Goal: Task Accomplishment & Management: Manage account settings

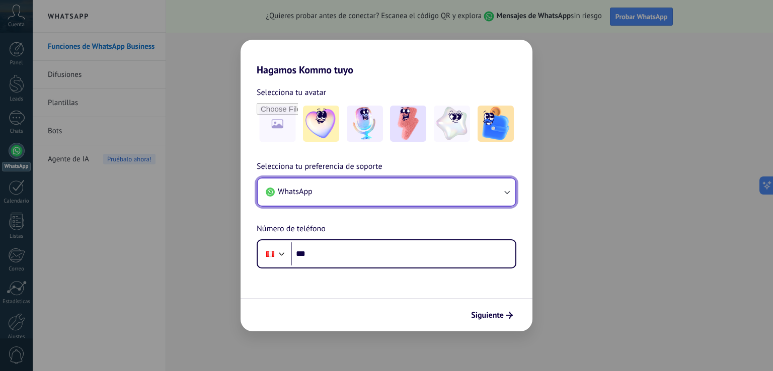
click at [369, 193] on button "WhatsApp" at bounding box center [387, 192] width 258 height 27
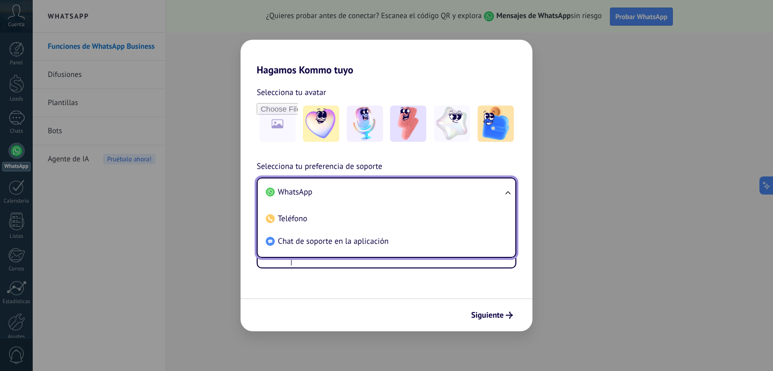
click at [369, 193] on li "WhatsApp" at bounding box center [385, 192] width 246 height 23
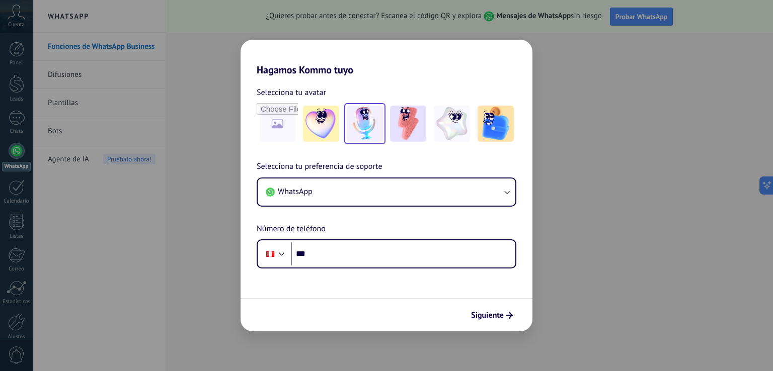
click at [366, 123] on img at bounding box center [365, 124] width 36 height 36
click at [415, 120] on img at bounding box center [408, 124] width 36 height 36
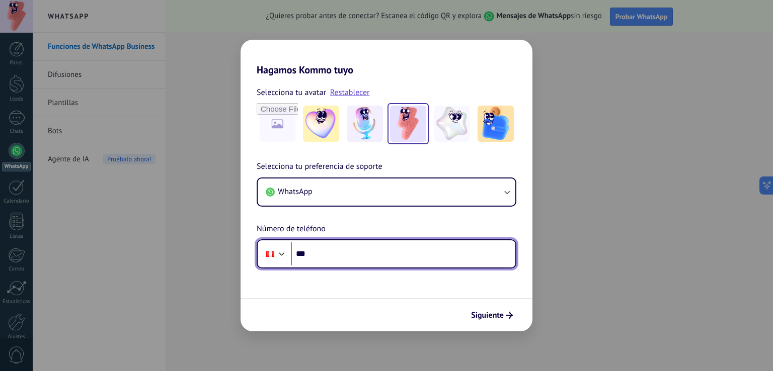
click at [319, 253] on input "***" at bounding box center [403, 254] width 224 height 23
type input "**********"
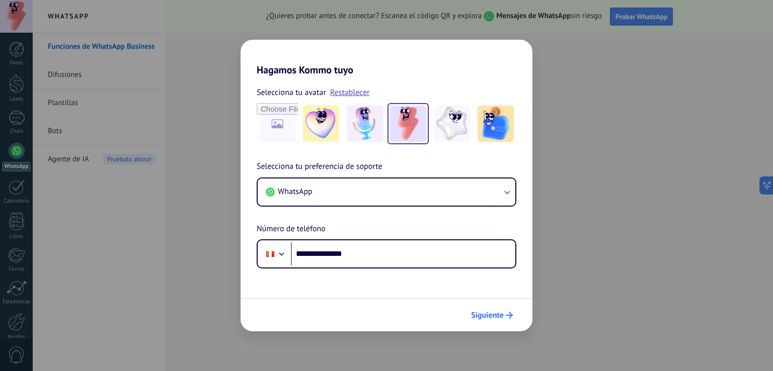
click at [499, 317] on span "Siguiente" at bounding box center [487, 315] width 33 height 7
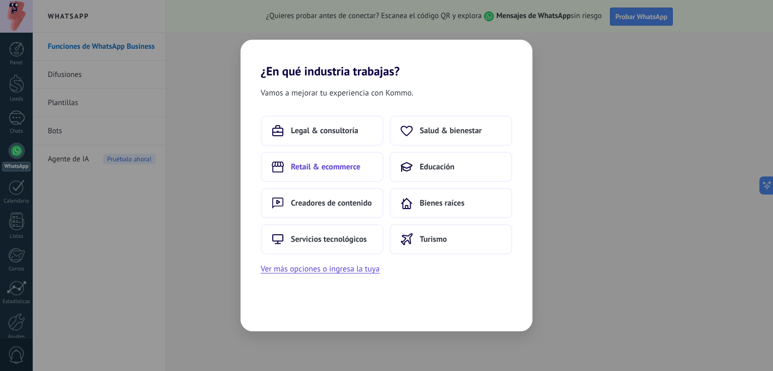
click at [326, 165] on span "Retail & ecommerce" at bounding box center [325, 167] width 69 height 10
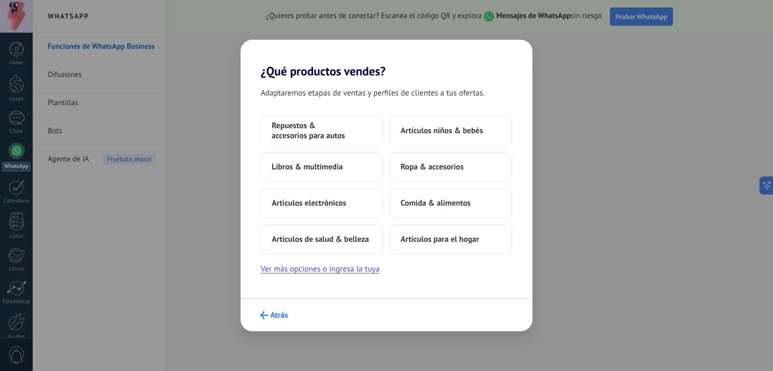
click at [271, 316] on span "Atrás" at bounding box center [279, 315] width 18 height 7
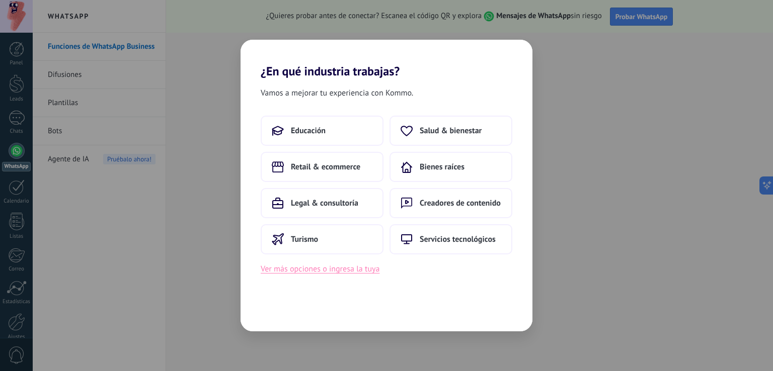
click at [334, 271] on button "Ver más opciones o ingresa la tuya" at bounding box center [320, 269] width 119 height 13
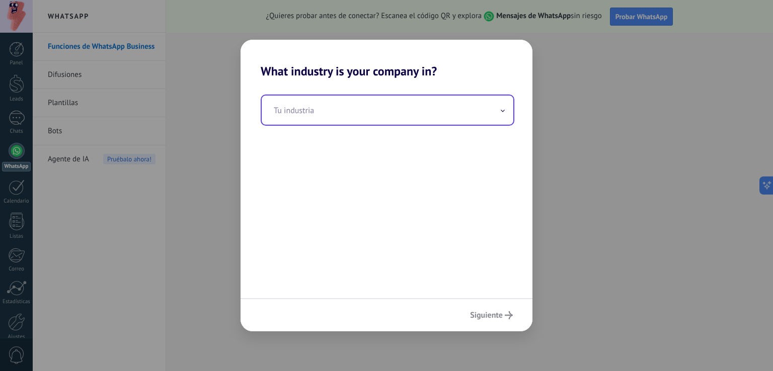
click at [298, 111] on input "text" at bounding box center [388, 110] width 252 height 29
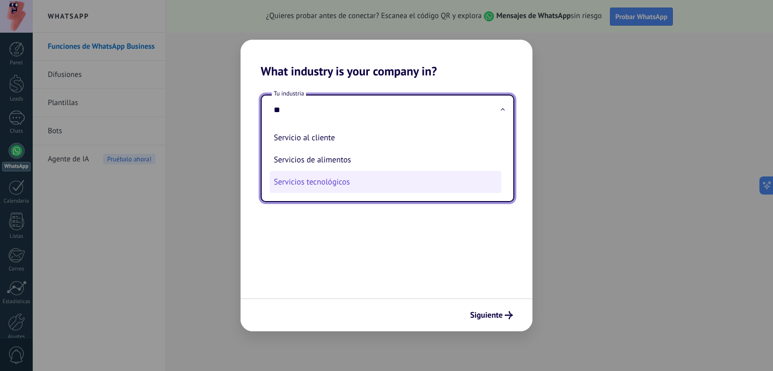
type input "*"
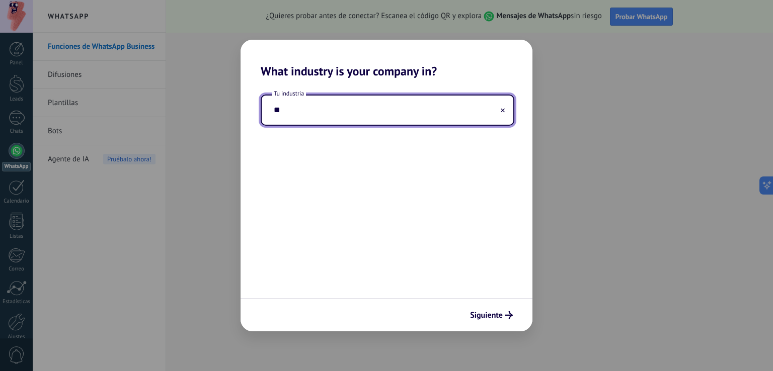
type input "*"
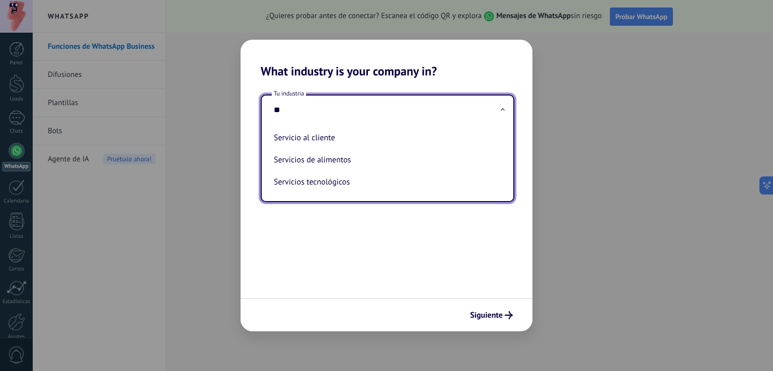
type input "*"
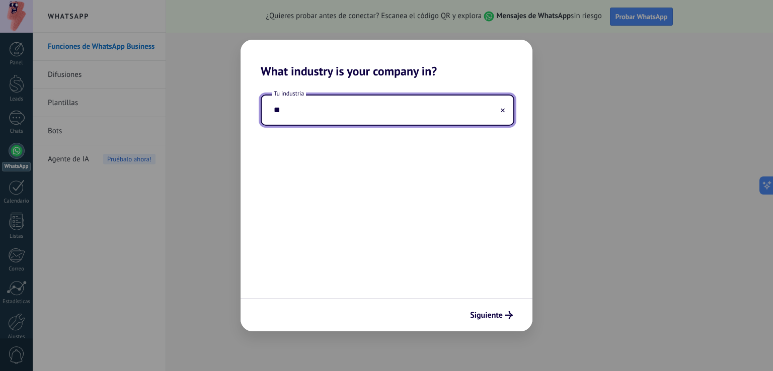
type input "*"
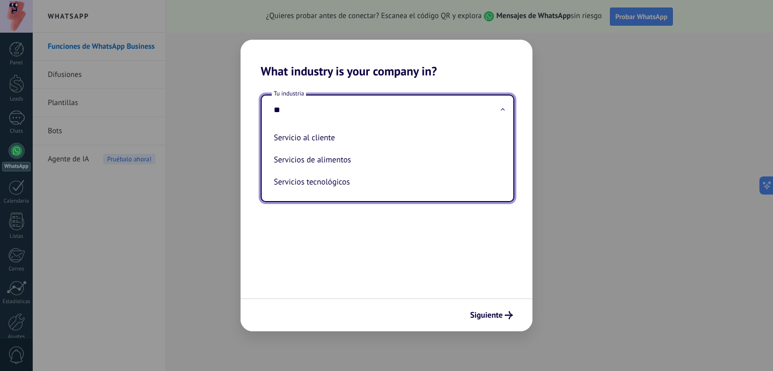
type input "*"
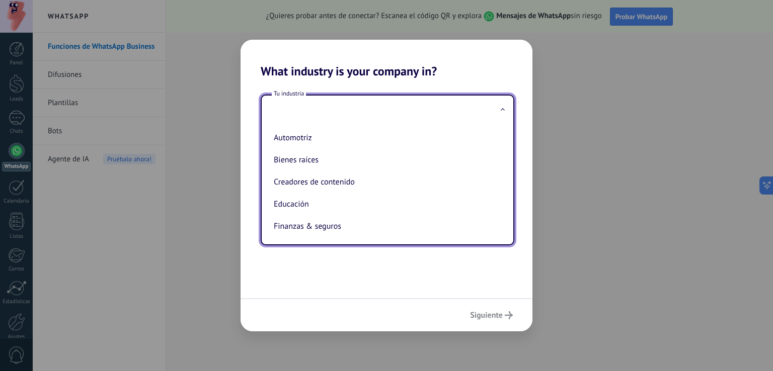
type input "*"
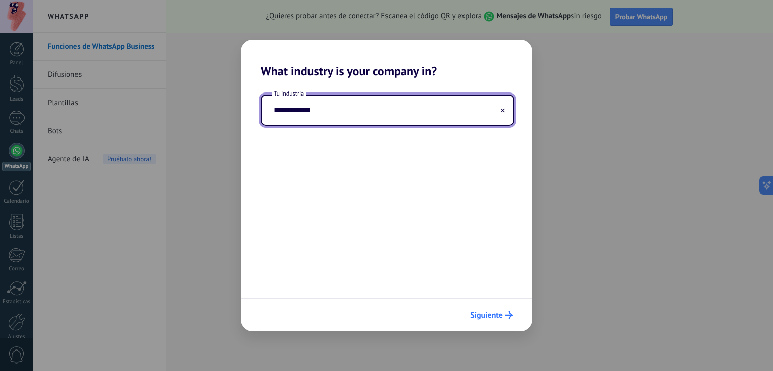
type input "**********"
click at [478, 315] on span "Siguiente" at bounding box center [486, 315] width 33 height 7
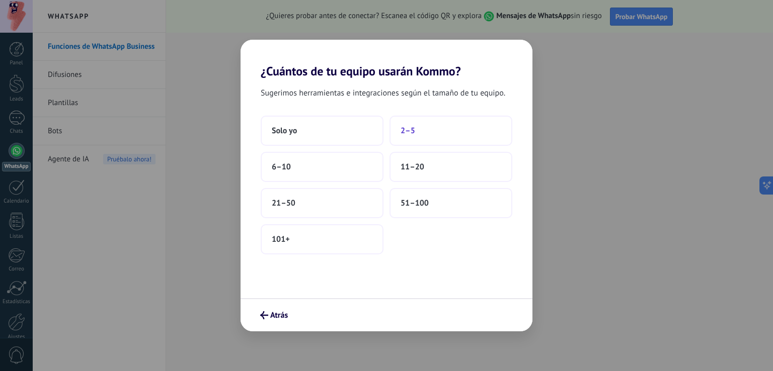
click at [414, 131] on span "2–5" at bounding box center [408, 131] width 15 height 10
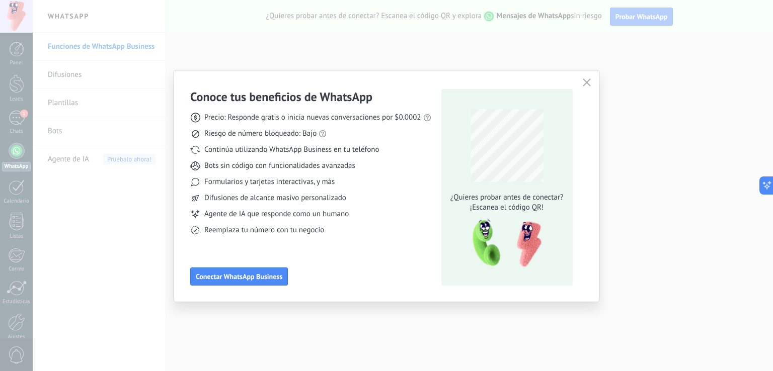
click at [587, 83] on icon "button" at bounding box center [587, 83] width 8 height 8
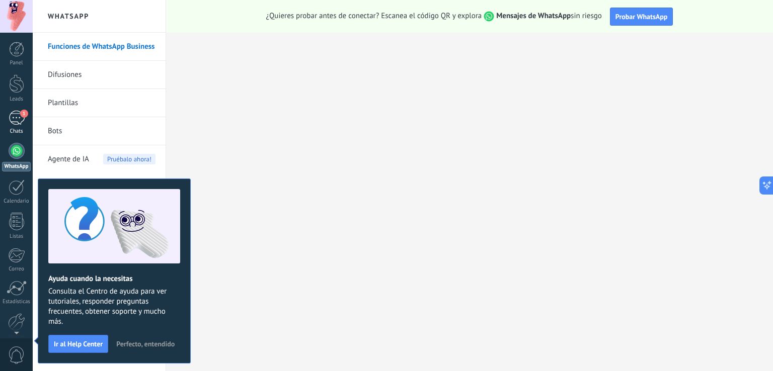
click at [23, 116] on span "1" at bounding box center [24, 114] width 8 height 8
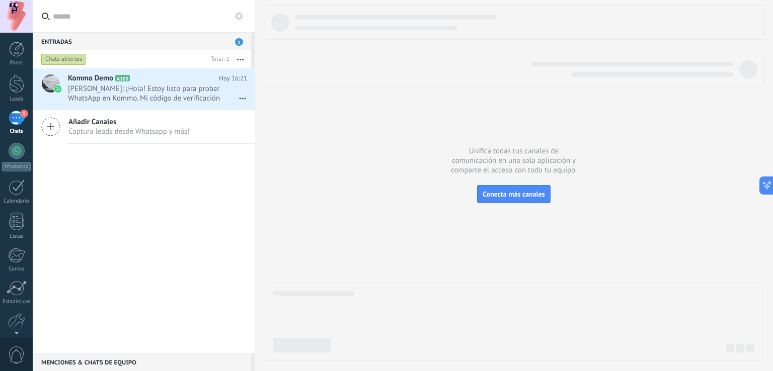
click at [118, 128] on span "Captura leads desde Whatsapp y más!" at bounding box center [128, 132] width 121 height 10
click at [139, 92] on span "[PERSON_NAME]: ¡Hola! Estoy listo para probar WhatsApp en Kommo. Mi código de v…" at bounding box center [148, 93] width 160 height 19
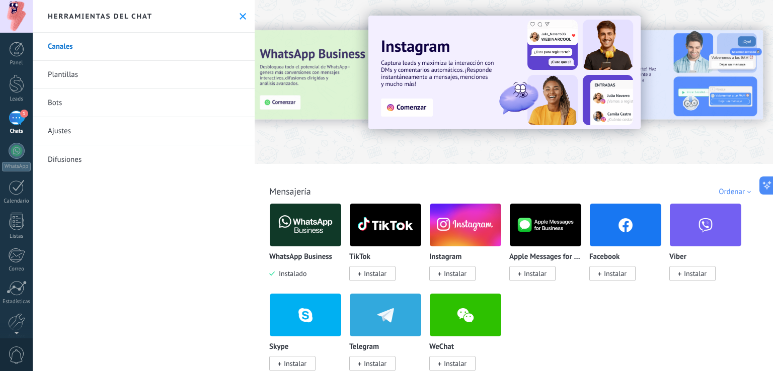
click at [61, 72] on link "Plantillas" at bounding box center [144, 75] width 222 height 28
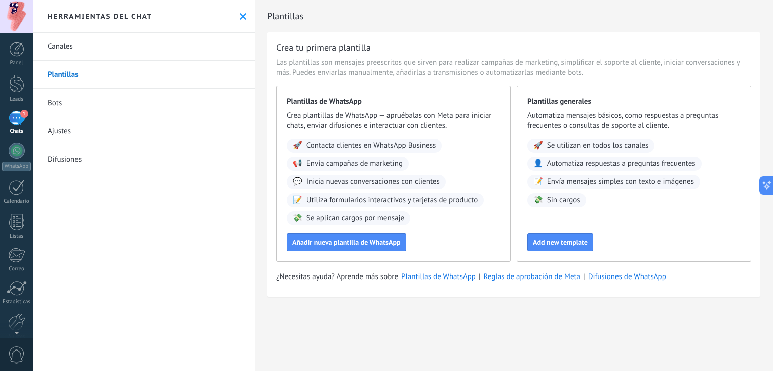
click at [18, 121] on div "1" at bounding box center [17, 118] width 16 height 15
click at [69, 159] on link "Difusiones" at bounding box center [144, 159] width 222 height 28
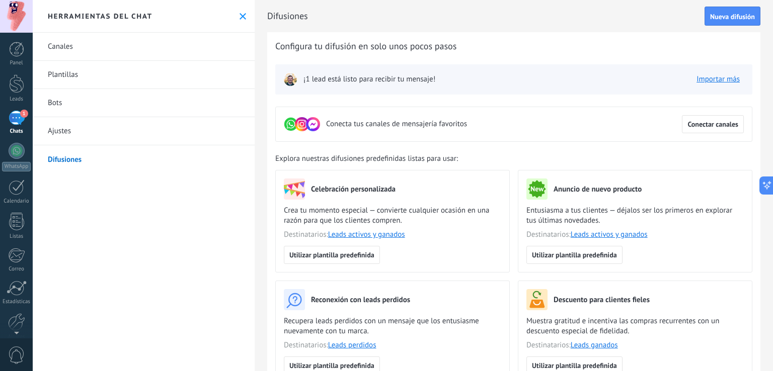
click at [72, 161] on link "Difusiones" at bounding box center [144, 159] width 222 height 28
click at [60, 106] on link "Bots" at bounding box center [144, 103] width 222 height 28
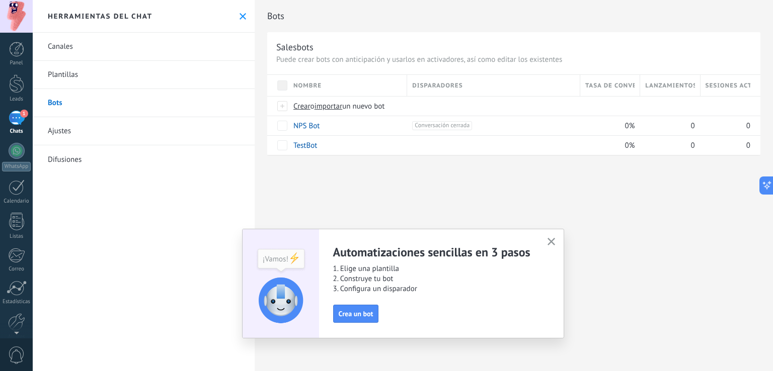
click at [65, 75] on link "Plantillas" at bounding box center [144, 75] width 222 height 28
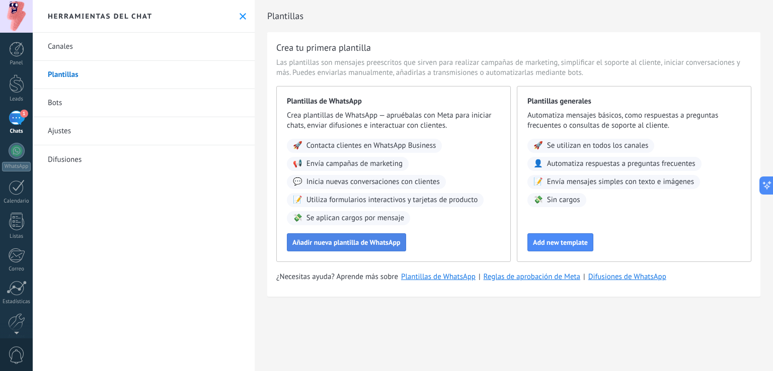
click at [380, 243] on span "Añadir nueva plantilla de WhatsApp" at bounding box center [346, 242] width 108 height 7
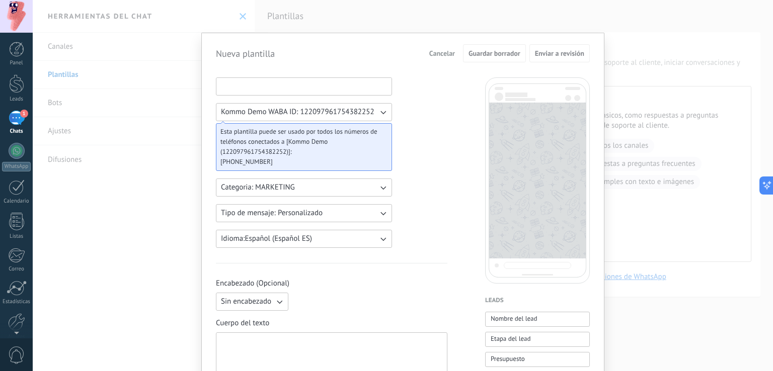
click at [237, 81] on input at bounding box center [303, 86] width 175 height 16
type input "**********"
click at [380, 112] on icon "button" at bounding box center [383, 112] width 10 height 10
click at [256, 137] on span "Esta plantilla puede ser usado por todos los números de teléfonos conectados a …" at bounding box center [299, 142] width 159 height 30
click at [316, 135] on span "Esta plantilla puede ser usado por todos los números de teléfonos conectados a …" at bounding box center [299, 142] width 159 height 30
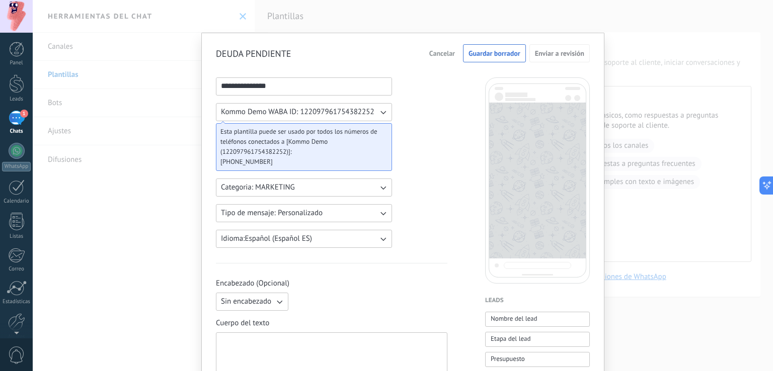
click at [381, 186] on icon "button" at bounding box center [383, 188] width 10 height 10
click at [380, 212] on icon "button" at bounding box center [383, 213] width 10 height 10
click at [252, 212] on span "Personalizado" at bounding box center [243, 213] width 45 height 10
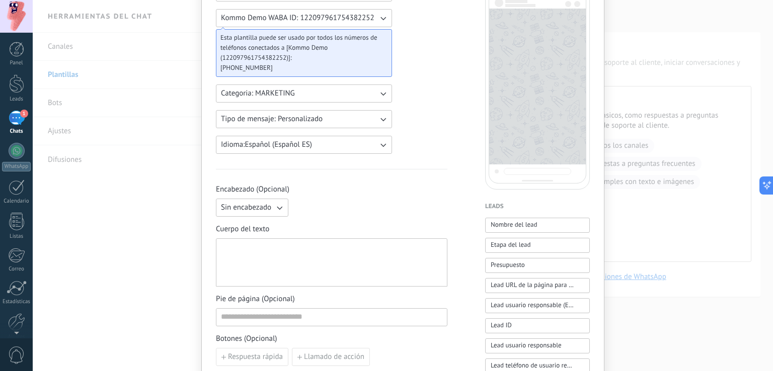
scroll to position [101, 0]
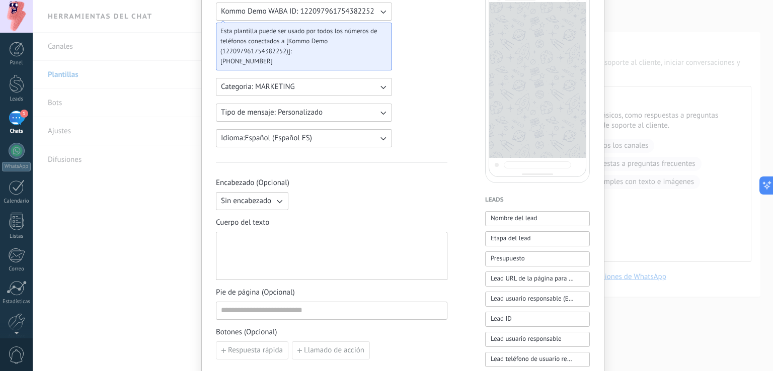
click at [277, 199] on icon "button" at bounding box center [279, 201] width 10 height 10
click at [231, 219] on span "Texto" at bounding box center [229, 218] width 17 height 10
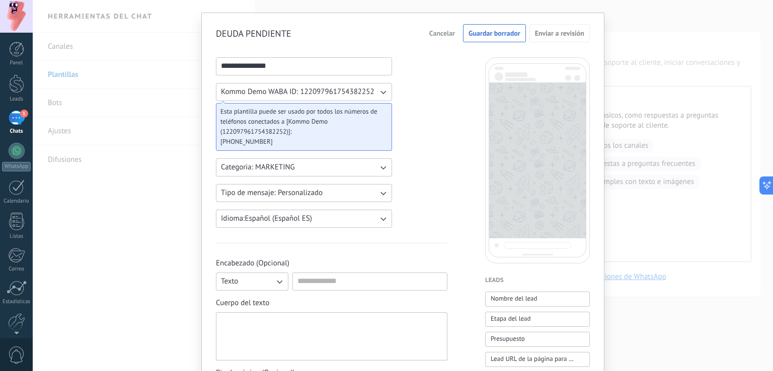
scroll to position [0, 0]
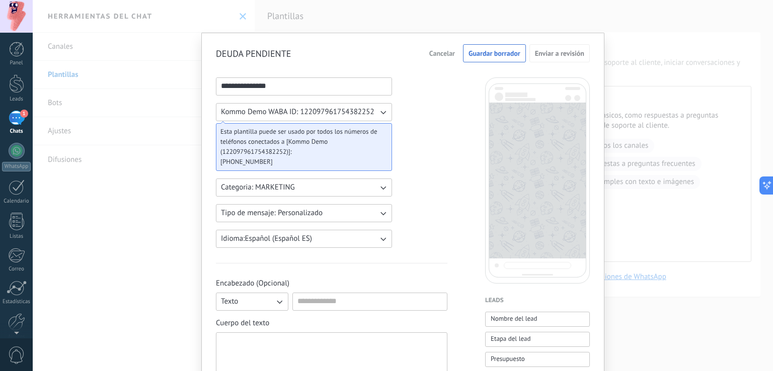
drag, startPoint x: 294, startPoint y: 86, endPoint x: 183, endPoint y: 76, distance: 111.1
click at [183, 76] on div "**********" at bounding box center [403, 185] width 740 height 371
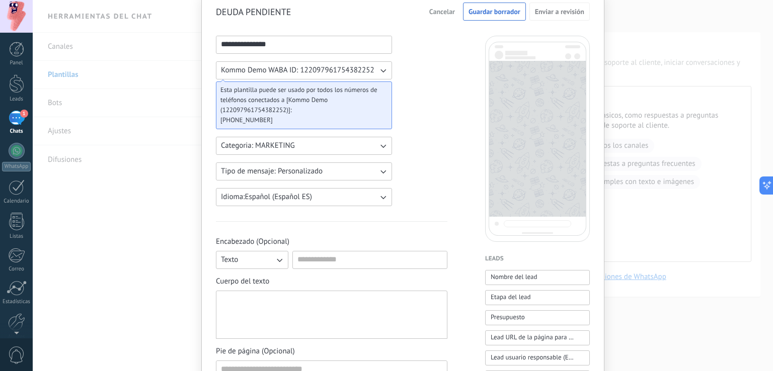
scroll to position [101, 0]
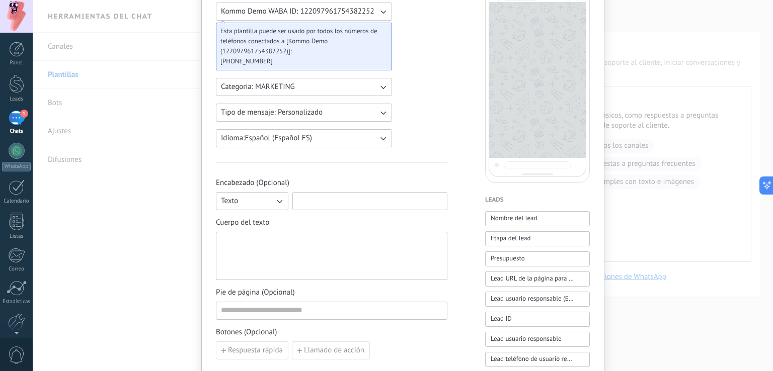
click at [310, 199] on input at bounding box center [370, 201] width 154 height 16
paste input "**********"
type input "**********"
click at [266, 247] on div at bounding box center [331, 257] width 221 height 40
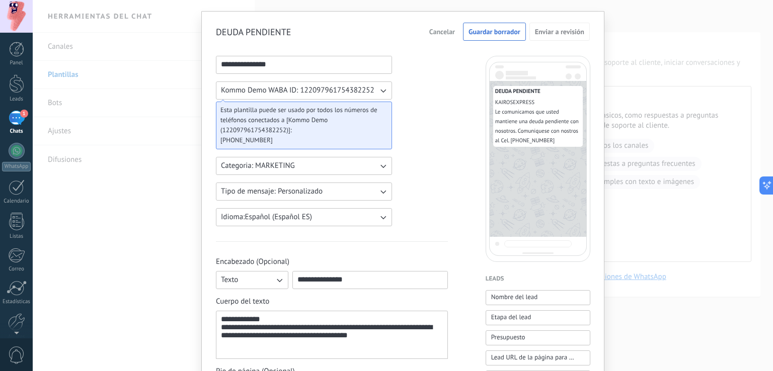
scroll to position [0, 0]
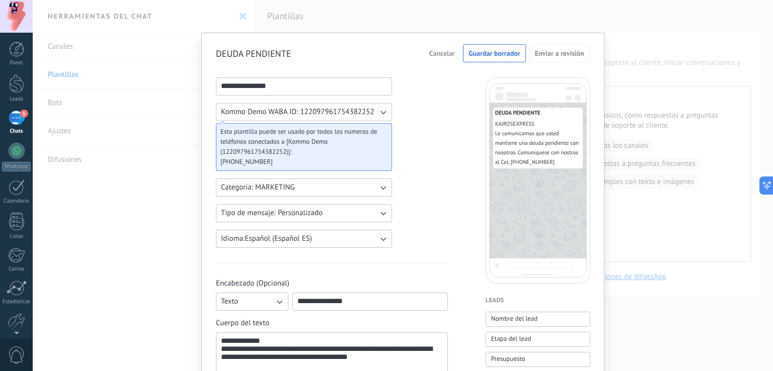
click at [291, 84] on input "**********" at bounding box center [303, 86] width 175 height 16
click at [287, 339] on div "**********" at bounding box center [332, 357] width 222 height 40
drag, startPoint x: 281, startPoint y: 86, endPoint x: 366, endPoint y: 91, distance: 85.2
click at [365, 86] on input "**********" at bounding box center [303, 86] width 175 height 16
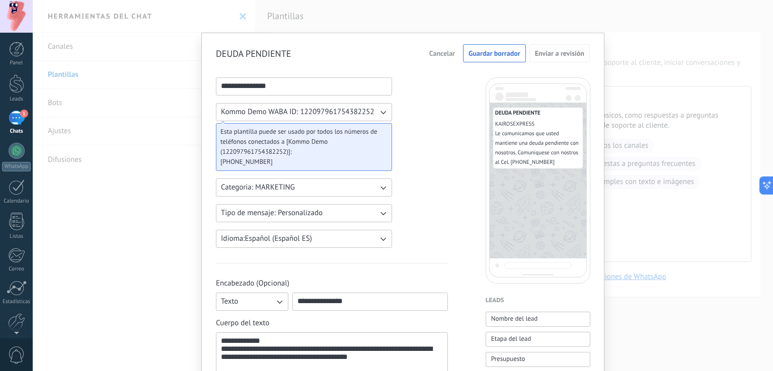
type input "**********"
click at [481, 51] on span "Guardar borrador" at bounding box center [495, 53] width 52 height 7
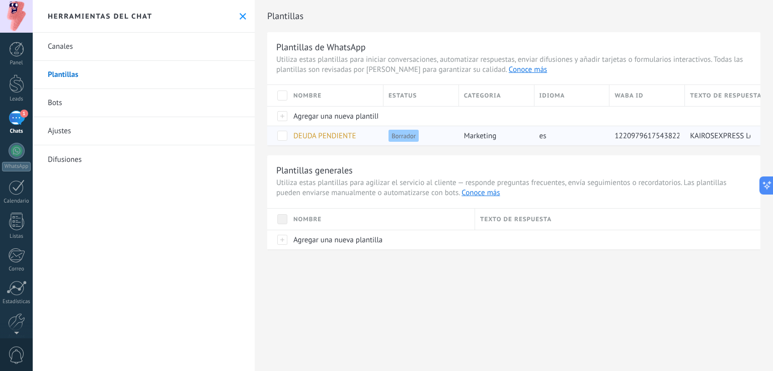
click at [282, 135] on span at bounding box center [282, 136] width 10 height 10
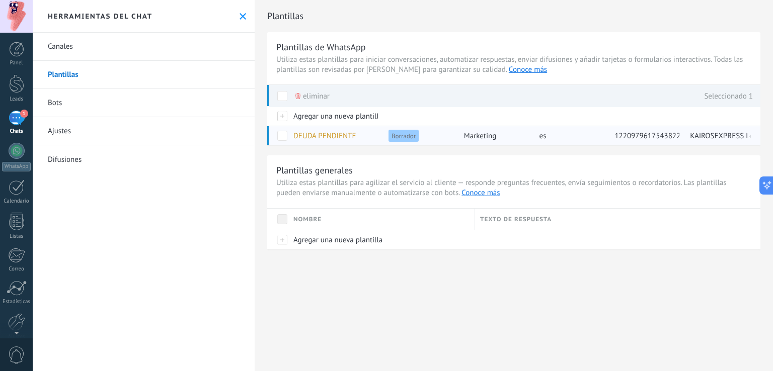
click at [319, 135] on span "DEUDA PENDIENTE" at bounding box center [324, 136] width 62 height 10
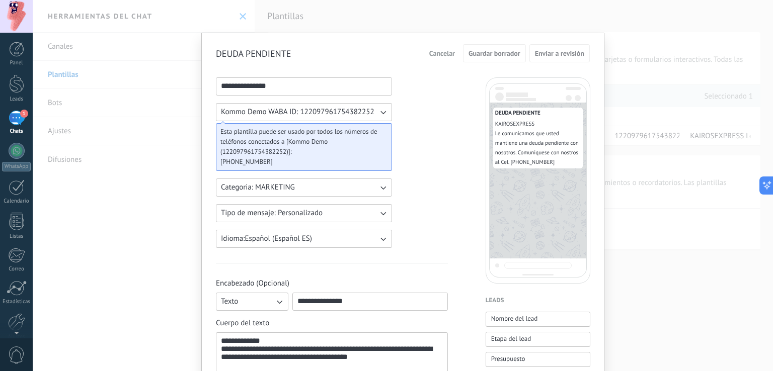
click at [656, 104] on div "**********" at bounding box center [403, 185] width 740 height 371
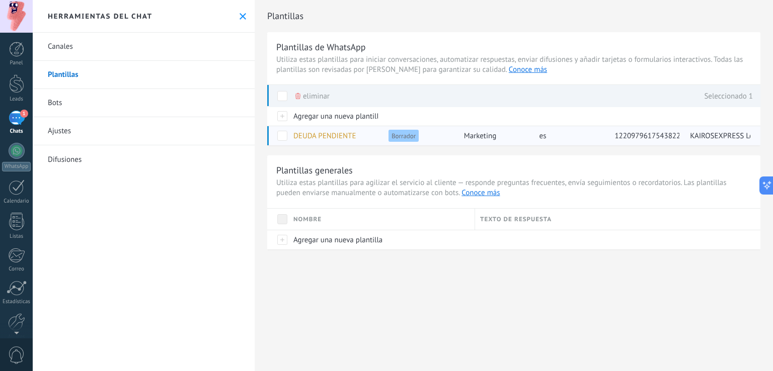
click at [340, 135] on span "DEUDA PENDIENTE" at bounding box center [324, 136] width 62 height 10
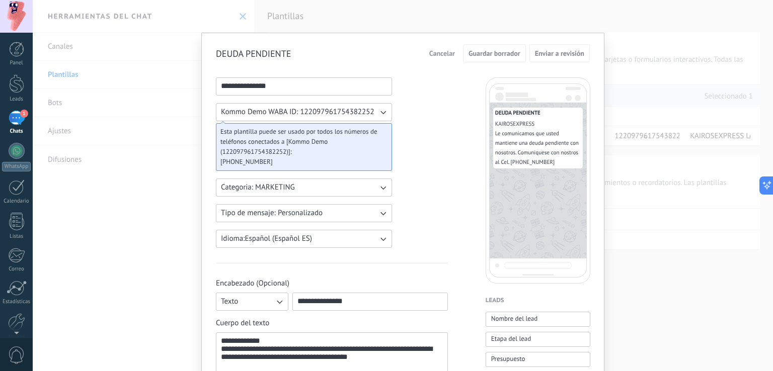
click at [439, 52] on span "Cancelar" at bounding box center [442, 53] width 26 height 7
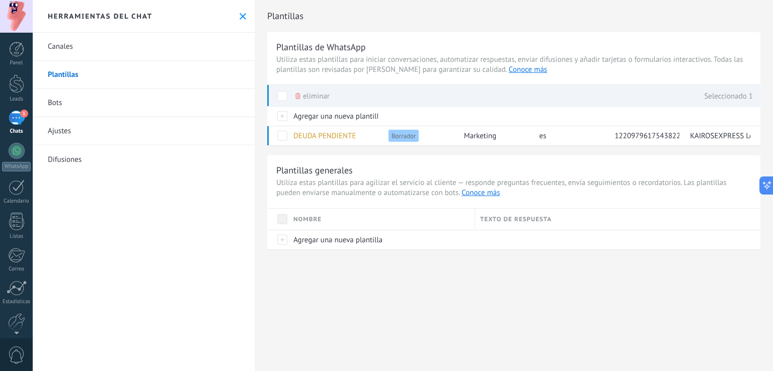
click at [282, 95] on span at bounding box center [282, 96] width 10 height 10
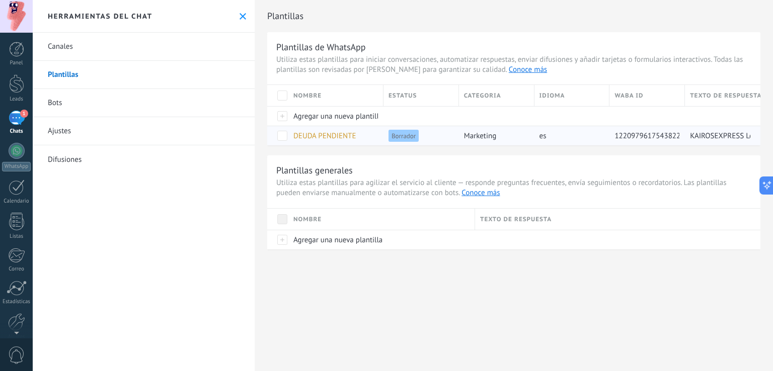
click at [326, 135] on span "DEUDA PENDIENTE" at bounding box center [324, 136] width 62 height 10
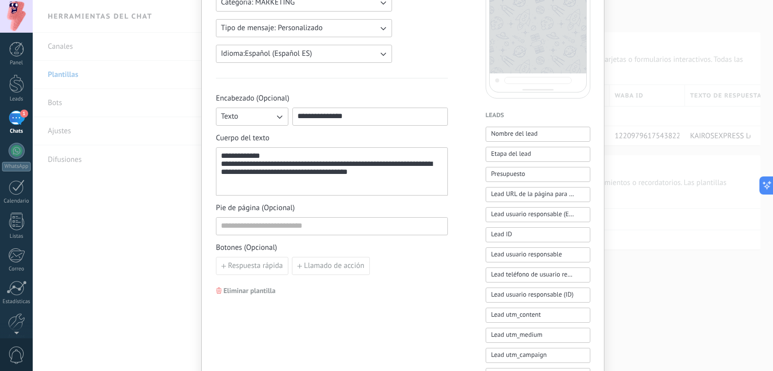
scroll to position [201, 0]
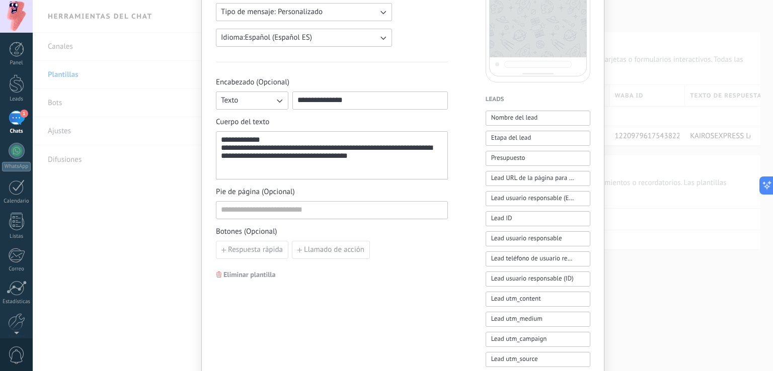
click at [296, 160] on div "**********" at bounding box center [332, 156] width 222 height 40
click at [231, 211] on input at bounding box center [331, 210] width 231 height 16
type input "*"
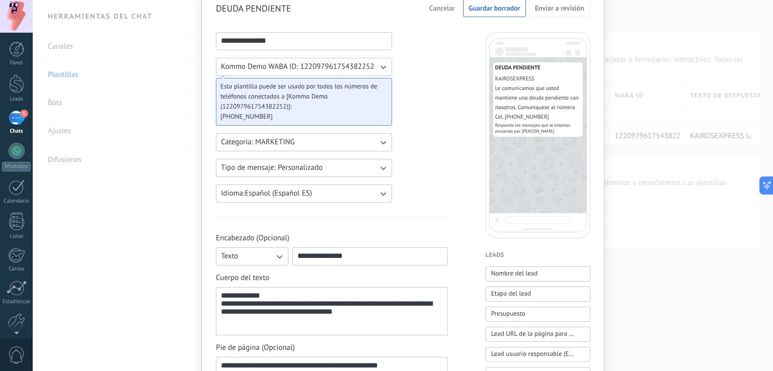
scroll to position [0, 0]
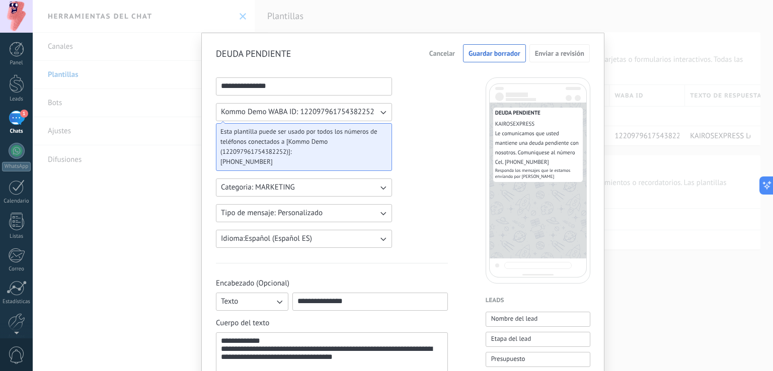
type input "**********"
click at [483, 52] on span "Guardar borrador" at bounding box center [495, 53] width 52 height 7
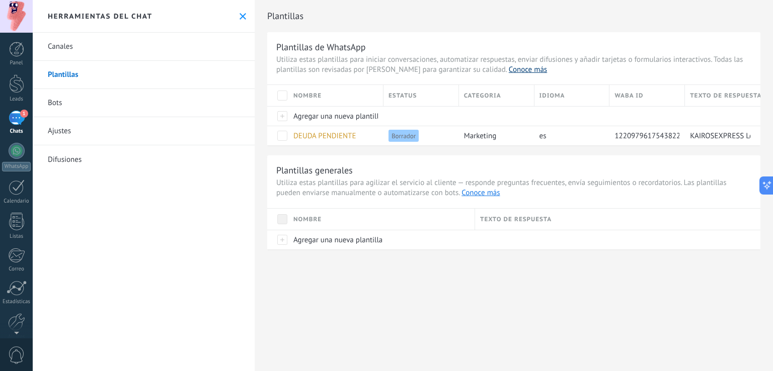
click at [509, 71] on link "Conoce más" at bounding box center [528, 70] width 38 height 10
click at [18, 118] on div "1" at bounding box center [17, 118] width 16 height 15
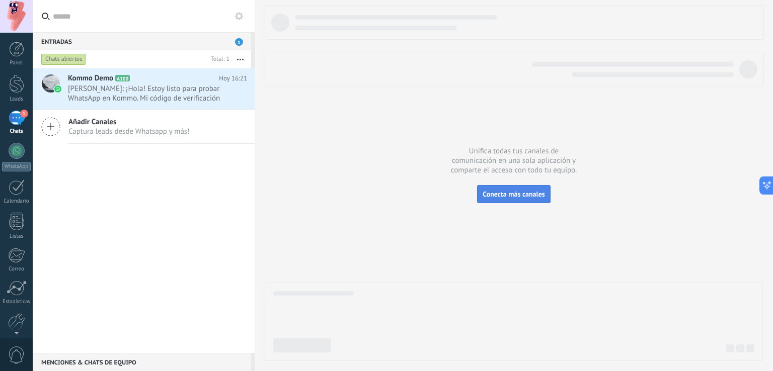
click at [543, 199] on button "Conecta más canales" at bounding box center [513, 194] width 73 height 18
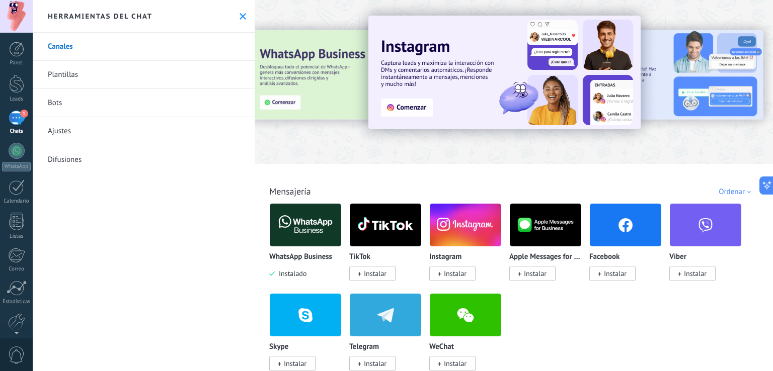
click at [18, 111] on div "1" at bounding box center [17, 118] width 16 height 15
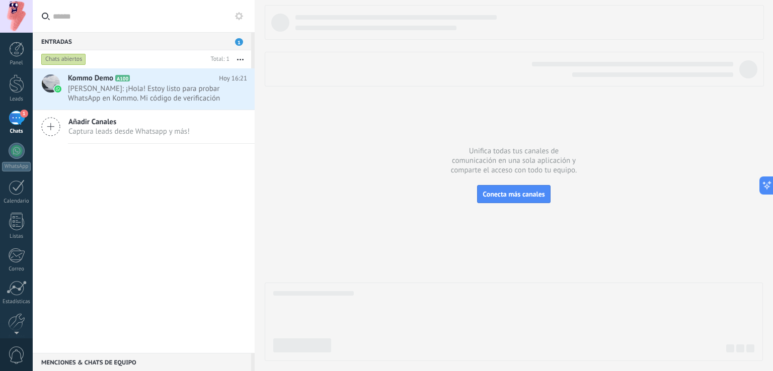
click at [237, 42] on span "1" at bounding box center [239, 42] width 8 height 8
click at [240, 41] on span "1" at bounding box center [239, 42] width 8 height 8
click at [50, 39] on div "Entradas 1" at bounding box center [142, 41] width 218 height 18
click at [17, 147] on div at bounding box center [17, 151] width 16 height 16
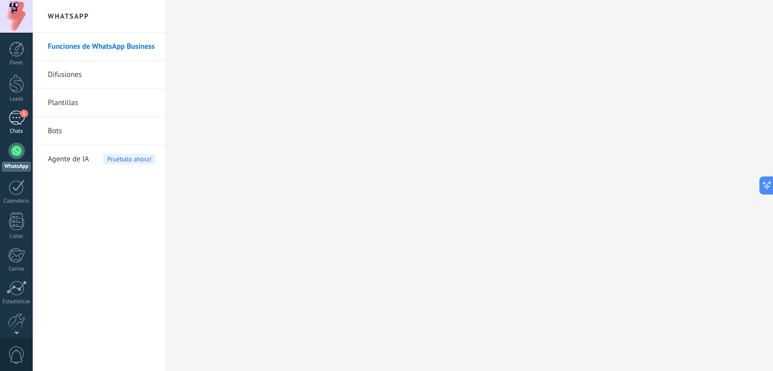
click at [21, 117] on div "1" at bounding box center [17, 118] width 16 height 15
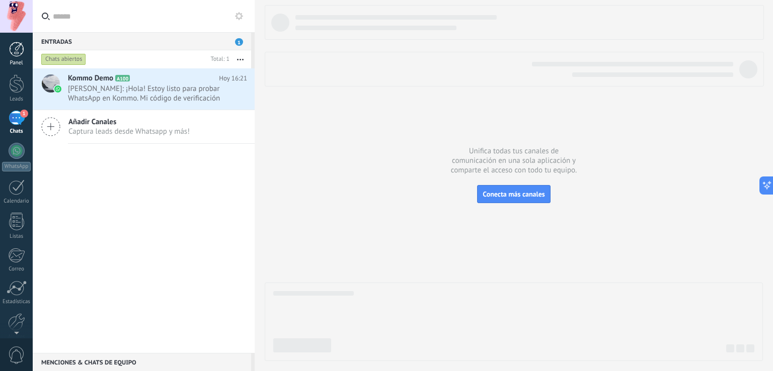
click at [10, 49] on div at bounding box center [16, 49] width 15 height 15
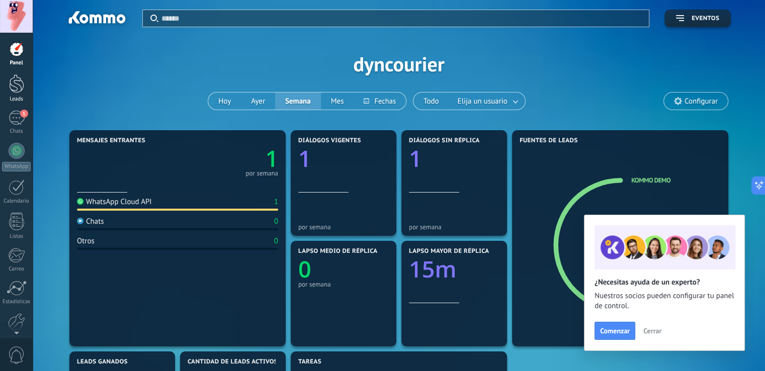
click at [16, 87] on div at bounding box center [16, 83] width 15 height 19
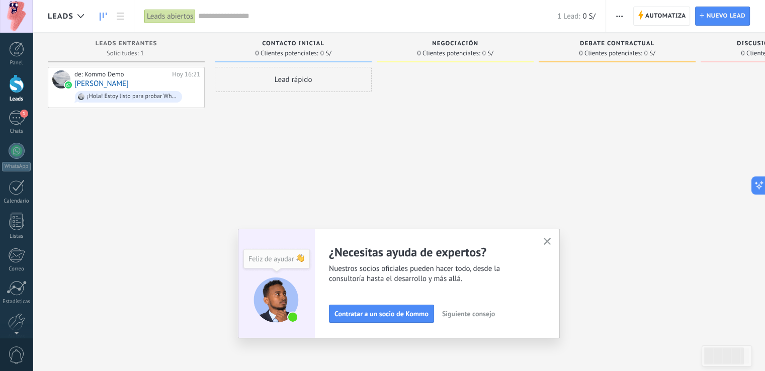
click at [552, 243] on use "button" at bounding box center [548, 242] width 8 height 8
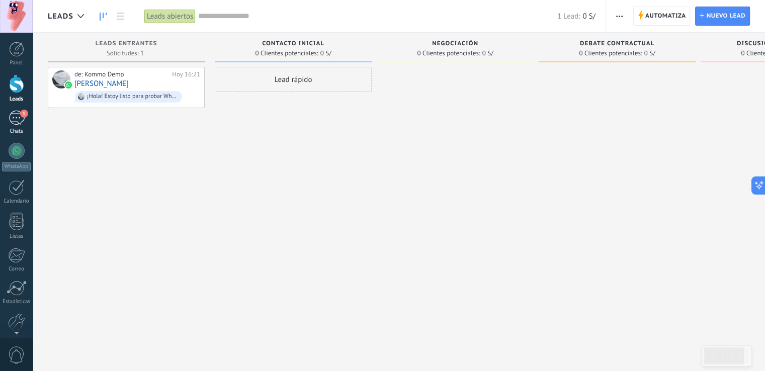
click at [17, 118] on div "1" at bounding box center [17, 118] width 16 height 15
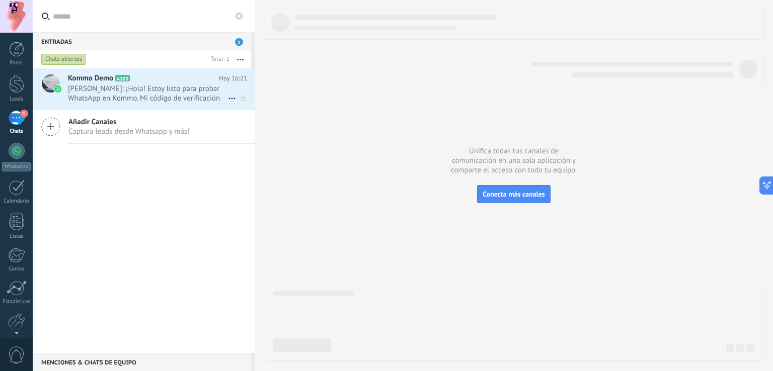
click at [143, 97] on span "[PERSON_NAME]: ¡Hola! Estoy listo para probar WhatsApp en Kommo. Mi código de v…" at bounding box center [148, 93] width 160 height 19
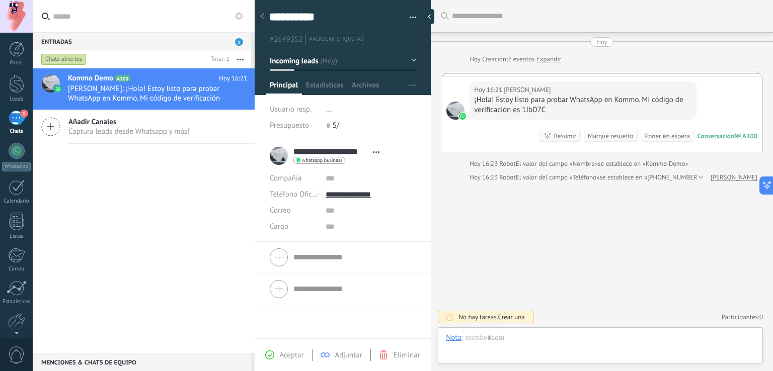
scroll to position [15, 0]
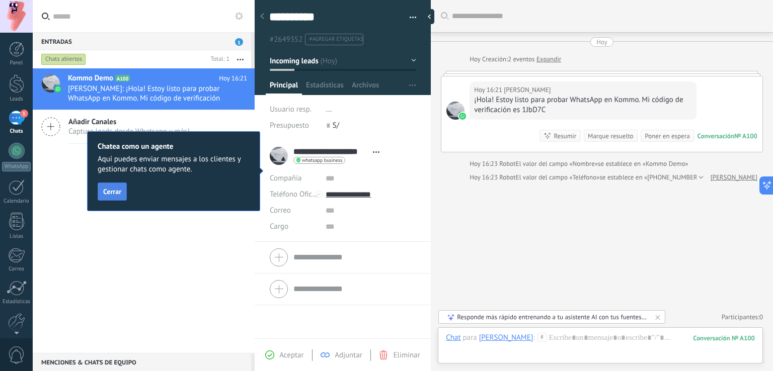
click at [111, 188] on span "Cerrar" at bounding box center [112, 191] width 18 height 7
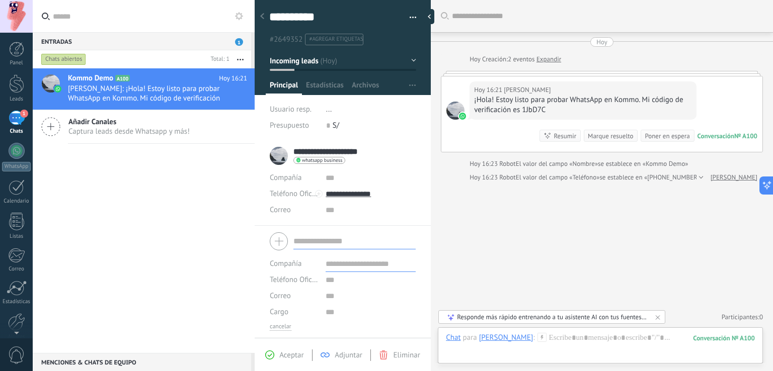
click at [310, 256] on form "Compañía Teléfono Oficina Ofic. directo Celular Fax Casa Otro Teléfono Oficina …" at bounding box center [343, 280] width 146 height 102
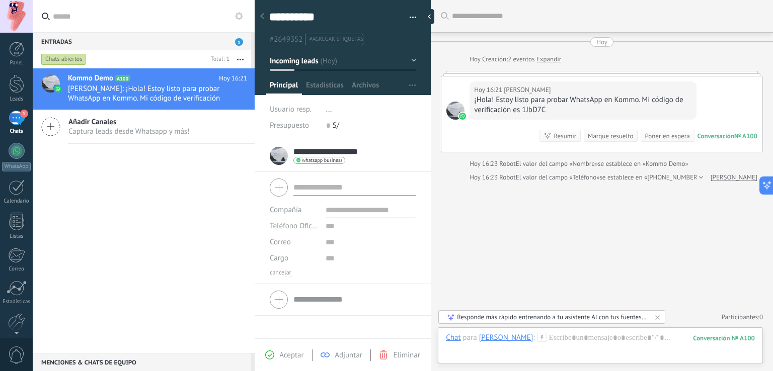
click at [413, 17] on button "button" at bounding box center [409, 17] width 15 height 15
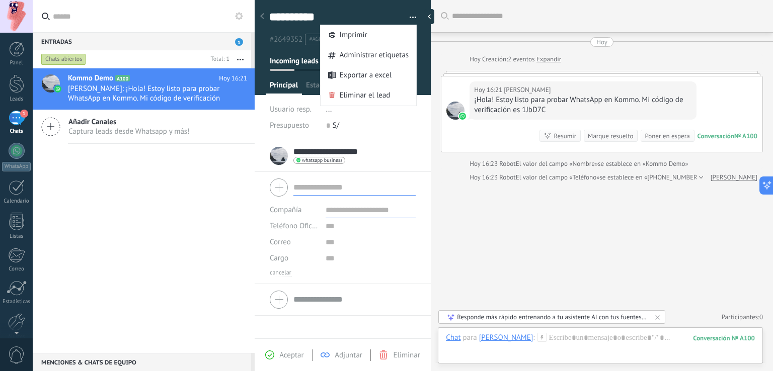
drag, startPoint x: 445, startPoint y: 196, endPoint x: 439, endPoint y: 201, distance: 7.5
click at [444, 196] on div "Buscar Carga más [DATE] [DATE] Creación: 2 eventos Expandir [DATE] 16:21 [PERSO…" at bounding box center [602, 185] width 342 height 371
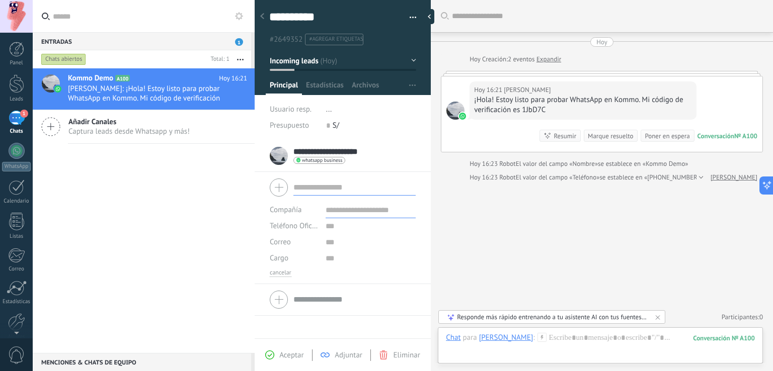
click at [308, 187] on input "text" at bounding box center [354, 188] width 122 height 16
click at [331, 231] on input "text" at bounding box center [371, 226] width 90 height 16
type input "**********"
drag, startPoint x: 281, startPoint y: 356, endPoint x: 363, endPoint y: 307, distance: 95.6
click at [281, 356] on span "Guardar" at bounding box center [287, 355] width 24 height 7
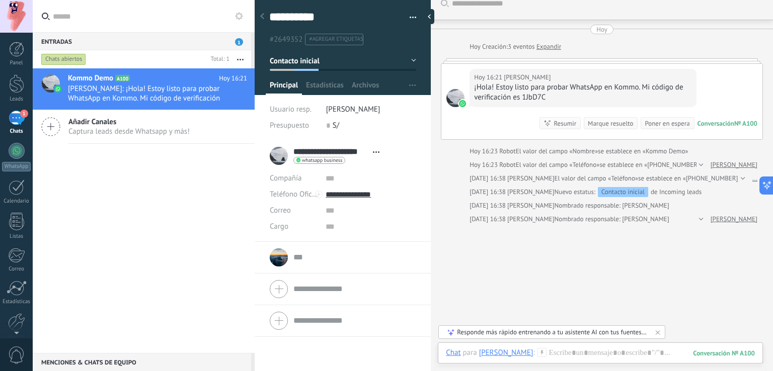
scroll to position [0, 0]
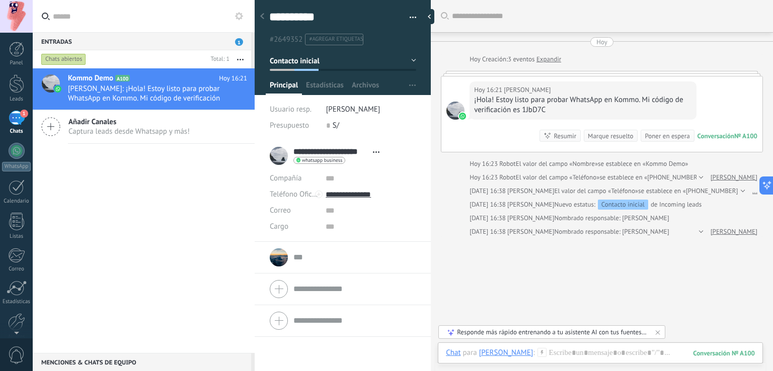
click at [296, 259] on input "text" at bounding box center [354, 258] width 122 height 10
click at [408, 186] on span "Abrir detalle Copie el nombre Desatar Contacto principal" at bounding box center [410, 188] width 12 height 8
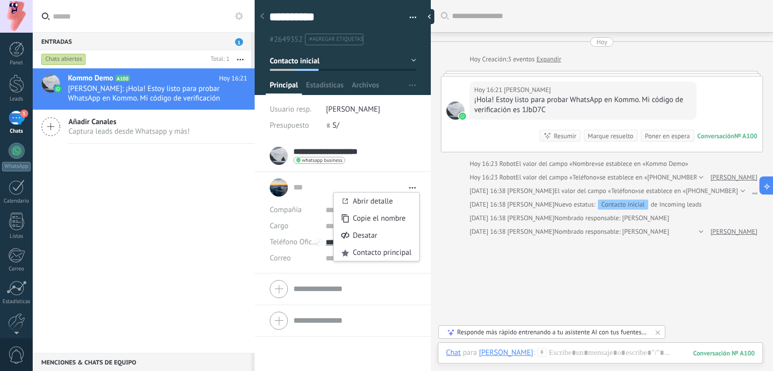
click at [462, 271] on div "Buscar Carga más [DATE] [DATE] Creación: 3 eventos Expandir [DATE] 16:21 [PERSO…" at bounding box center [602, 206] width 342 height 413
click at [294, 189] on input "text" at bounding box center [296, 188] width 6 height 10
click at [276, 188] on div "... ... Abrir detalle Copie el nombre Desatar Contacto principal" at bounding box center [343, 187] width 146 height 25
click at [298, 189] on input "text" at bounding box center [348, 188] width 111 height 10
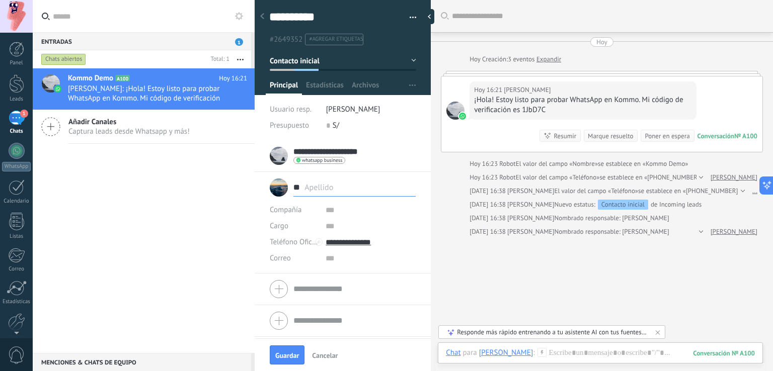
type input "*"
type input "**********"
click at [279, 357] on span "Guardar" at bounding box center [287, 355] width 24 height 7
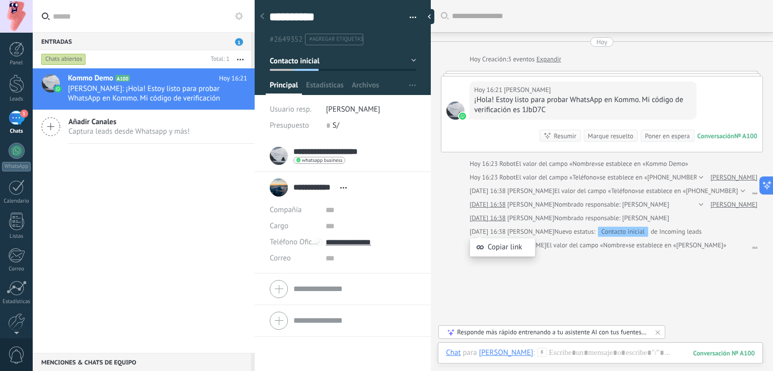
scroll to position [14, 0]
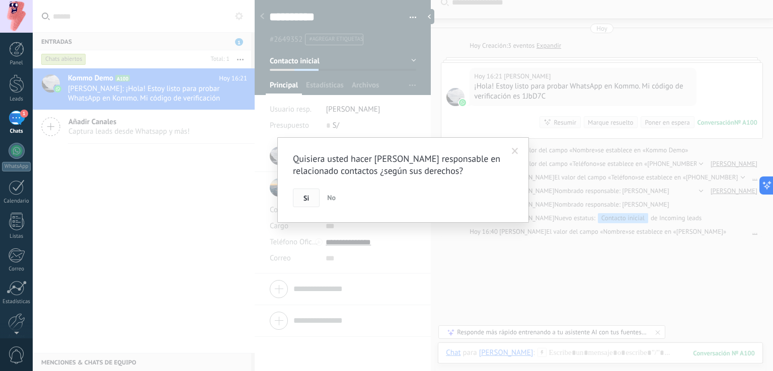
click at [302, 208] on button "Si" at bounding box center [306, 198] width 27 height 19
type input "**********"
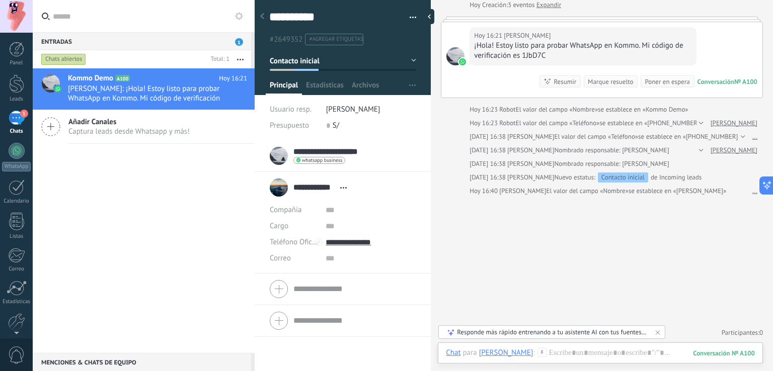
scroll to position [0, 0]
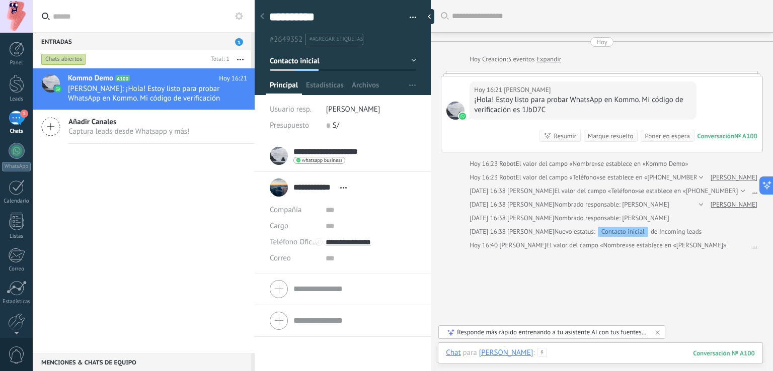
click at [569, 351] on div at bounding box center [600, 363] width 309 height 30
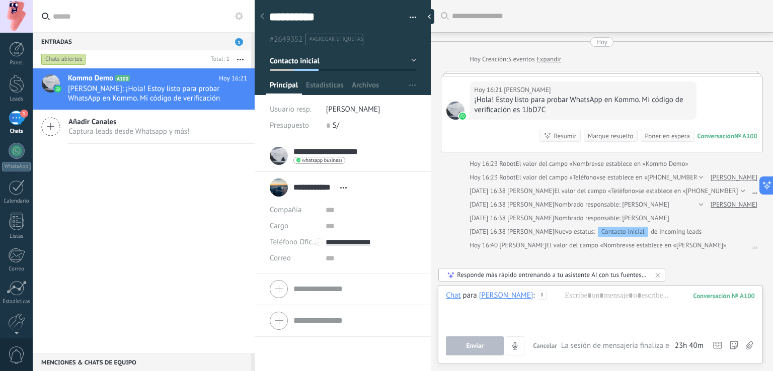
click at [547, 296] on icon at bounding box center [541, 295] width 9 height 9
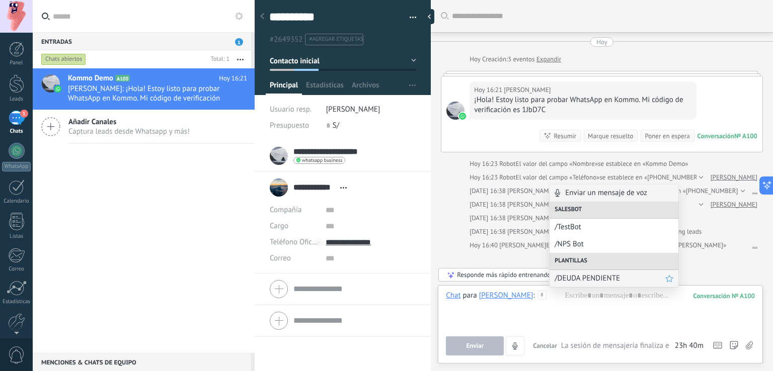
click at [565, 276] on span "/DEUDA PENDIENTE" at bounding box center [610, 279] width 111 height 10
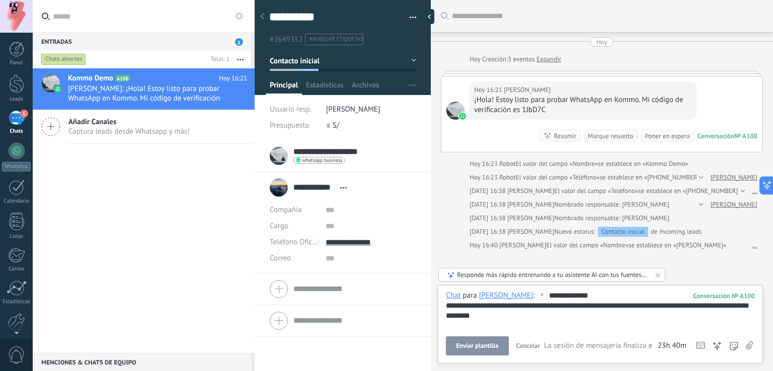
click at [480, 346] on span "Enviar plantilla" at bounding box center [477, 346] width 42 height 7
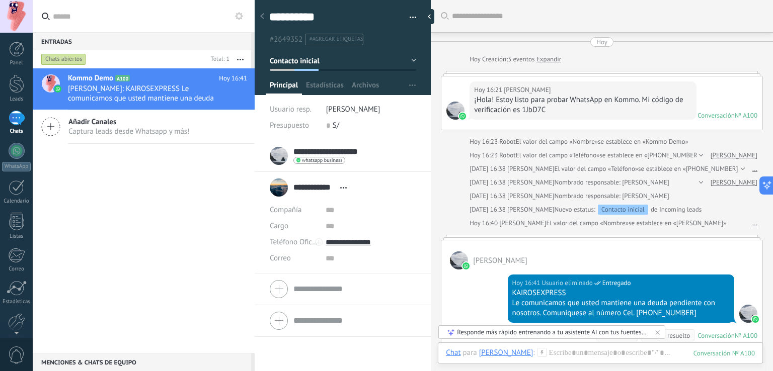
click at [342, 186] on span "Abrir detalle Copie el nombre Desatar Contacto principal" at bounding box center [343, 188] width 17 height 8
click at [389, 200] on div "**********" at bounding box center [343, 187] width 146 height 25
click at [276, 189] on div "**********" at bounding box center [311, 187] width 82 height 25
click at [312, 188] on input "**********" at bounding box center [314, 188] width 42 height 10
click at [382, 216] on input "text" at bounding box center [371, 210] width 90 height 16
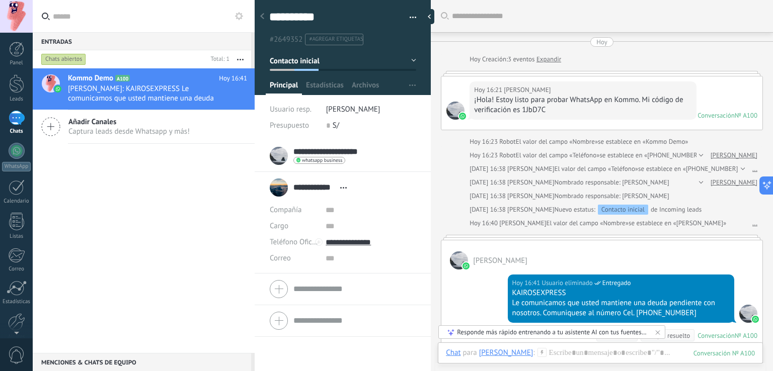
click at [240, 230] on div "Kommo Demo A100 [DATE] 16:41 [PERSON_NAME]: KAIROSEXPRESS Le comunicamos que us…" at bounding box center [144, 210] width 222 height 285
click at [343, 187] on icon at bounding box center [343, 188] width 7 height 2
click at [221, 207] on div "Kommo Demo A100 [DATE] 16:41 [PERSON_NAME]: KAIROSEXPRESS Le comunicamos que us…" at bounding box center [144, 210] width 222 height 285
click at [279, 192] on div "**********" at bounding box center [311, 187] width 82 height 25
drag, startPoint x: 278, startPoint y: 190, endPoint x: 279, endPoint y: 162, distance: 28.7
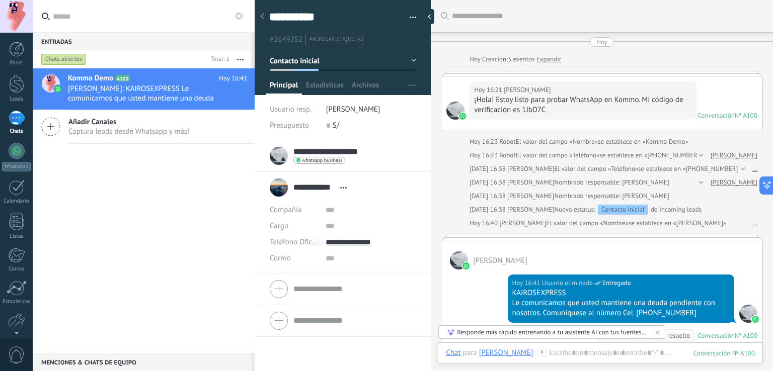
click at [279, 162] on ul "**********" at bounding box center [343, 206] width 176 height 133
click at [411, 58] on button "Incoming leads" at bounding box center [343, 61] width 146 height 18
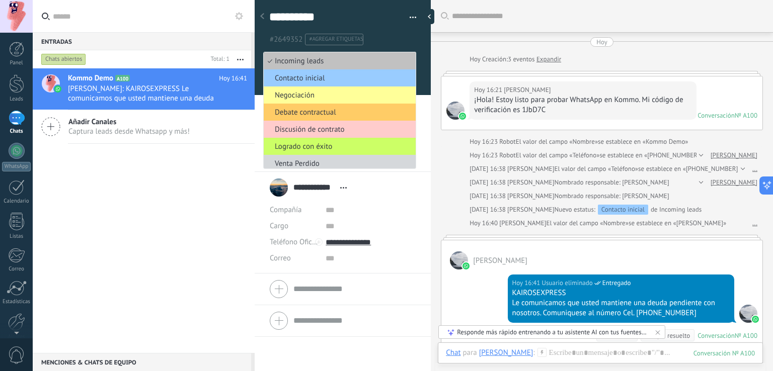
click at [202, 237] on div "Kommo Demo A100 [DATE] 16:41 [PERSON_NAME]: KAIROSEXPRESS Le comunicamos que us…" at bounding box center [144, 210] width 222 height 285
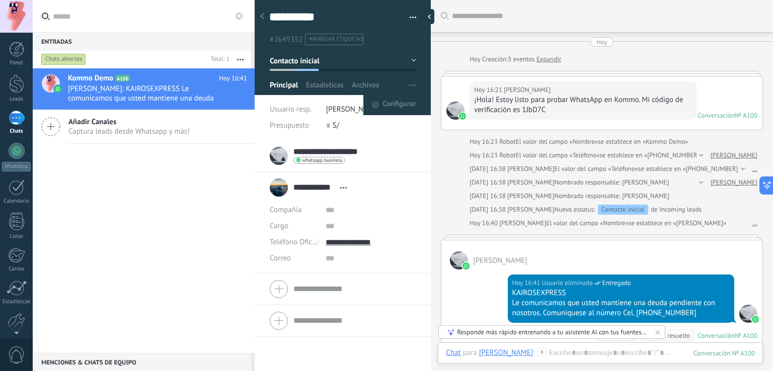
click at [409, 81] on span "button" at bounding box center [412, 85] width 7 height 19
click at [391, 104] on span "Configurar" at bounding box center [398, 105] width 33 height 20
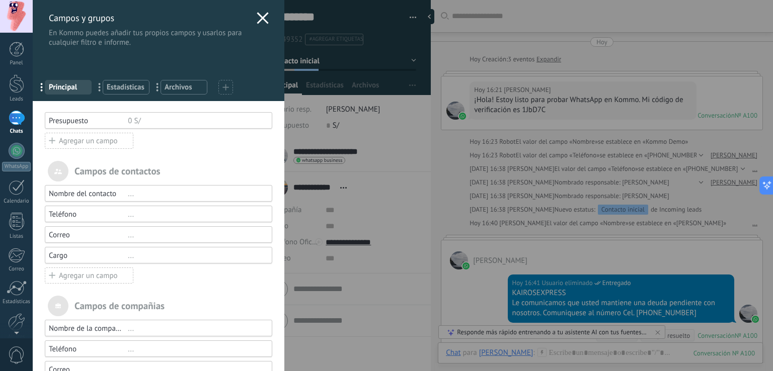
click at [257, 20] on icon at bounding box center [263, 18] width 12 height 12
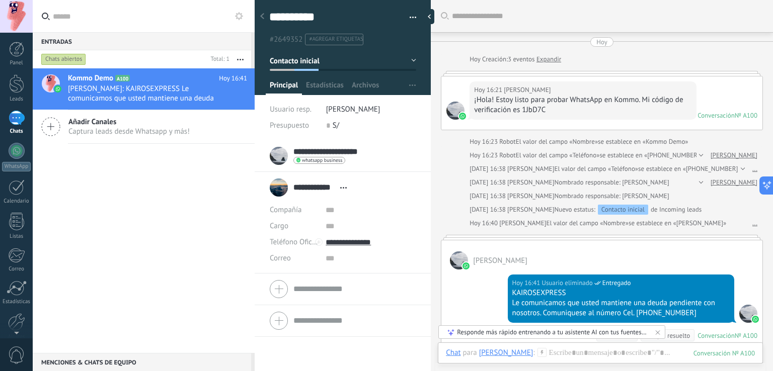
click at [410, 16] on button "button" at bounding box center [409, 17] width 15 height 15
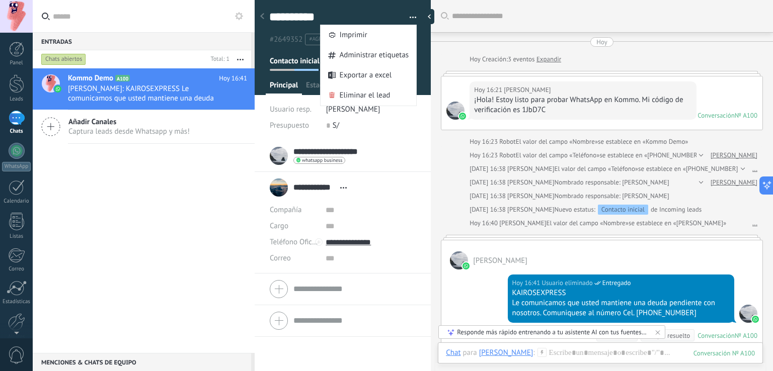
click at [213, 166] on div "Kommo Demo A100 [DATE] 16:41 [PERSON_NAME]: KAIROSEXPRESS Le comunicamos que us…" at bounding box center [144, 210] width 222 height 285
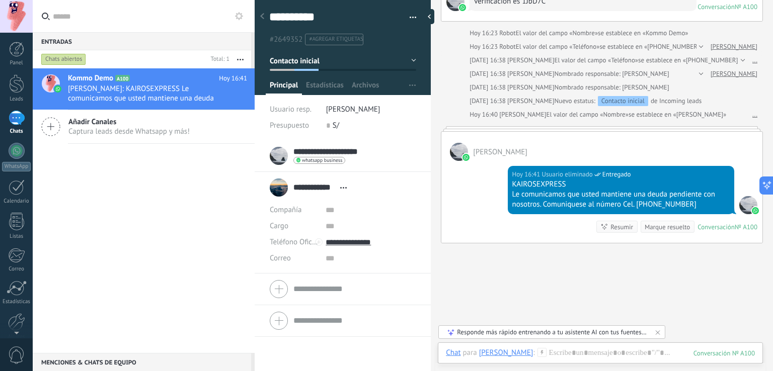
scroll to position [174, 0]
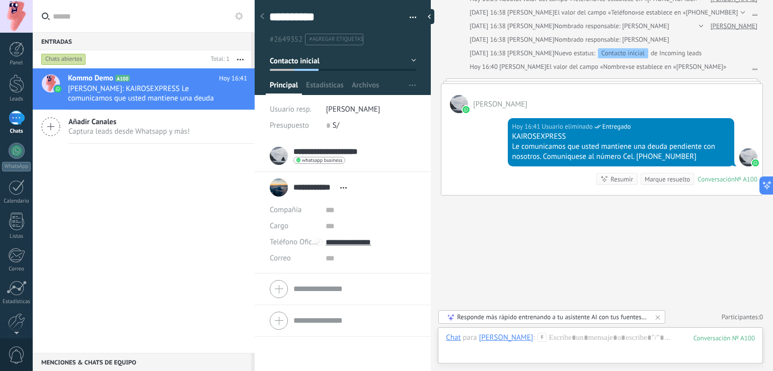
click at [512, 338] on div "[PERSON_NAME]" at bounding box center [506, 337] width 54 height 9
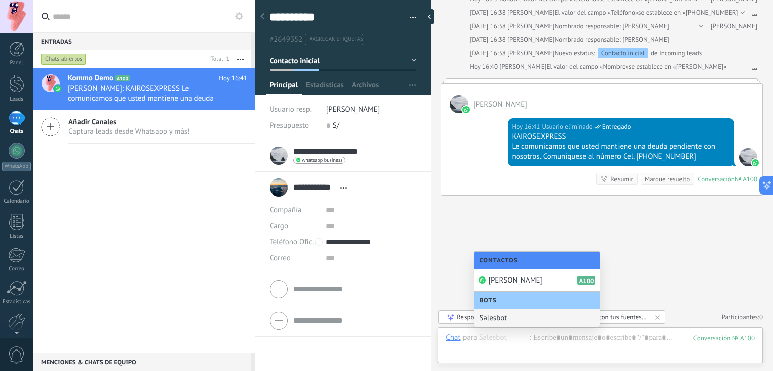
click at [491, 301] on span "Bots" at bounding box center [490, 301] width 22 height 8
click at [499, 318] on div "Salesbot" at bounding box center [537, 318] width 126 height 18
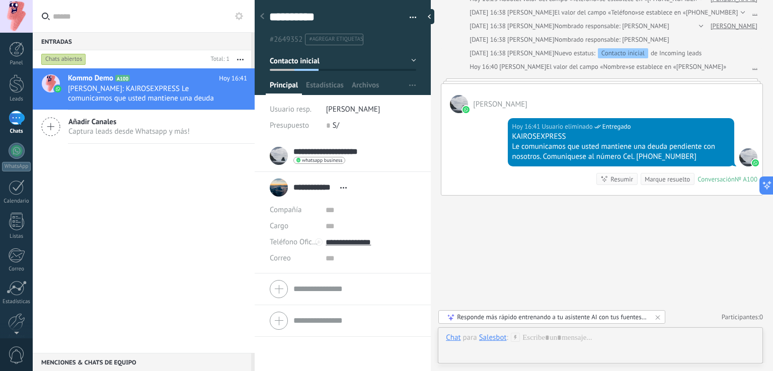
click at [513, 337] on icon at bounding box center [515, 337] width 9 height 9
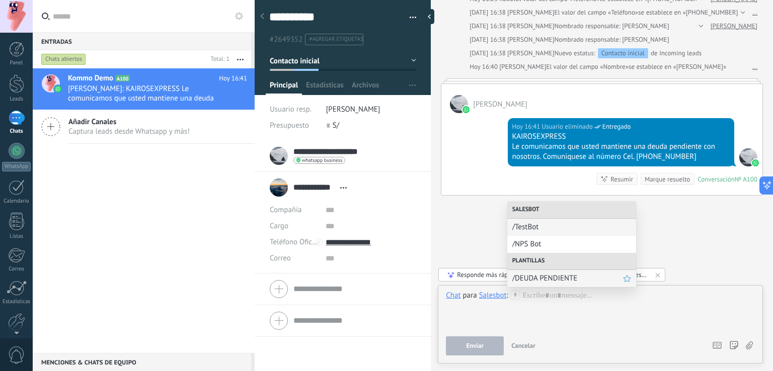
click at [539, 277] on span "/DEUDA PENDIENTE" at bounding box center [567, 279] width 111 height 10
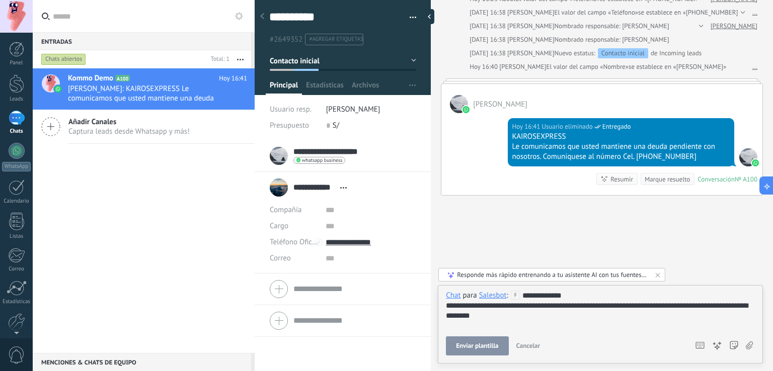
click at [483, 345] on span "Enviar plantilla" at bounding box center [477, 346] width 42 height 7
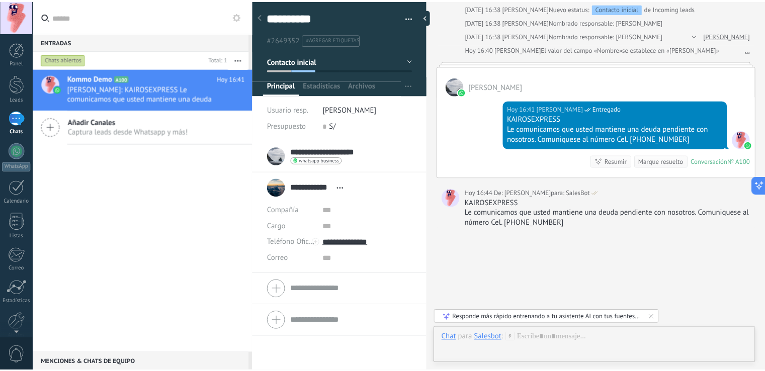
scroll to position [224, 0]
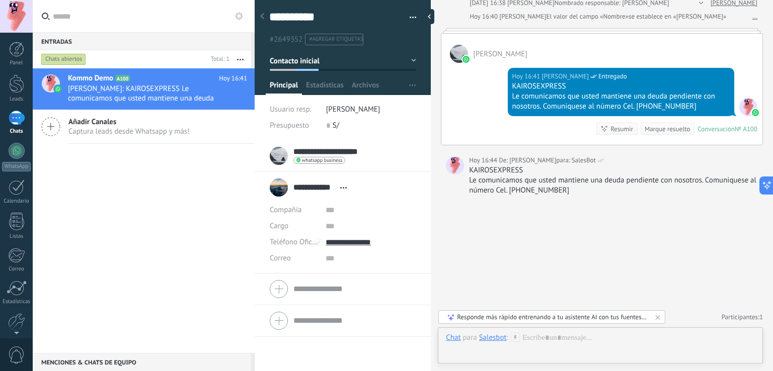
click at [485, 340] on div "Salesbot" at bounding box center [493, 337] width 28 height 9
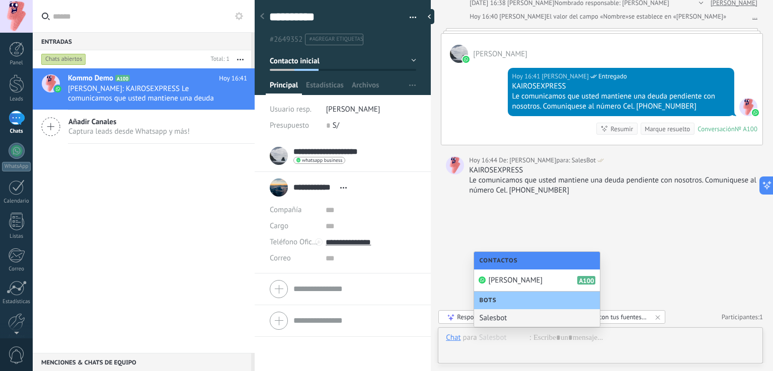
click at [463, 228] on div "Buscar Carga más [DATE] [DATE] Creación: 3 eventos Expandir [DATE] 16:21 [PERSO…" at bounding box center [602, 82] width 342 height 578
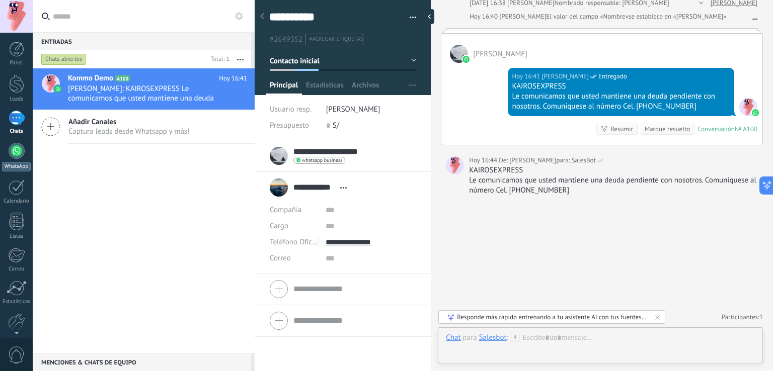
click at [17, 152] on div at bounding box center [17, 151] width 16 height 16
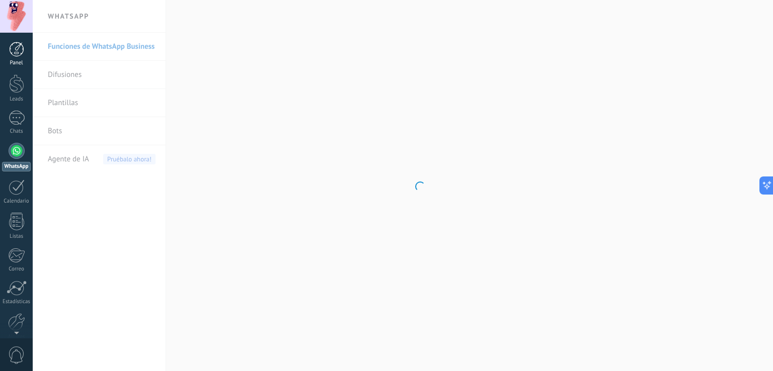
click at [19, 51] on div at bounding box center [16, 49] width 15 height 15
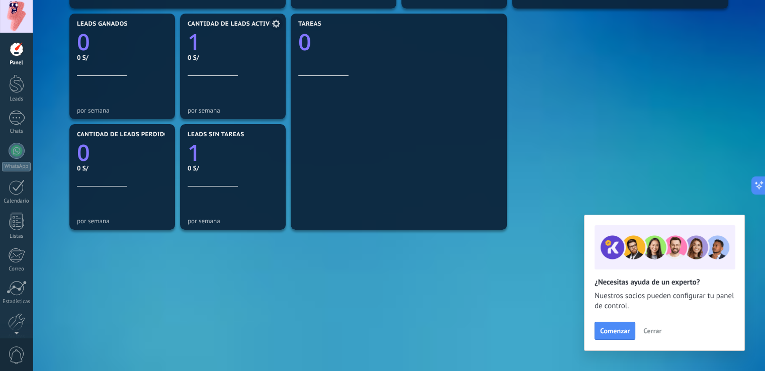
scroll to position [341, 0]
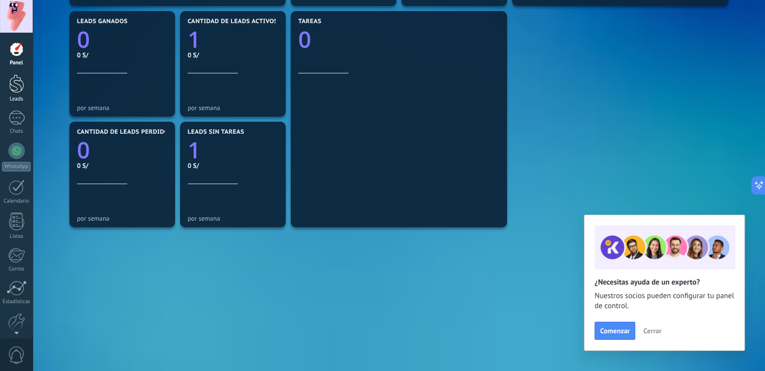
click at [13, 91] on div at bounding box center [16, 83] width 15 height 19
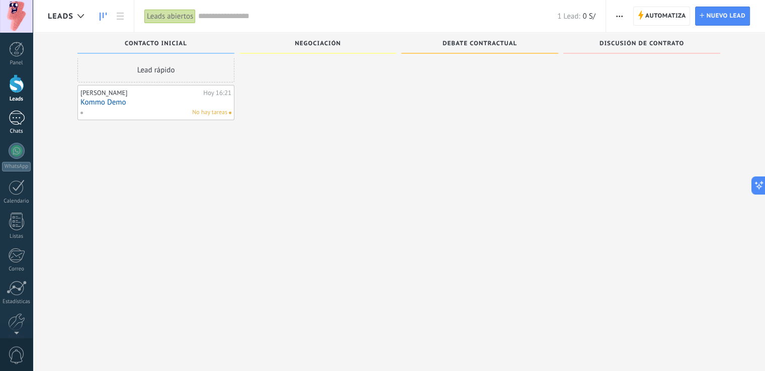
click at [16, 117] on div "1" at bounding box center [17, 118] width 16 height 15
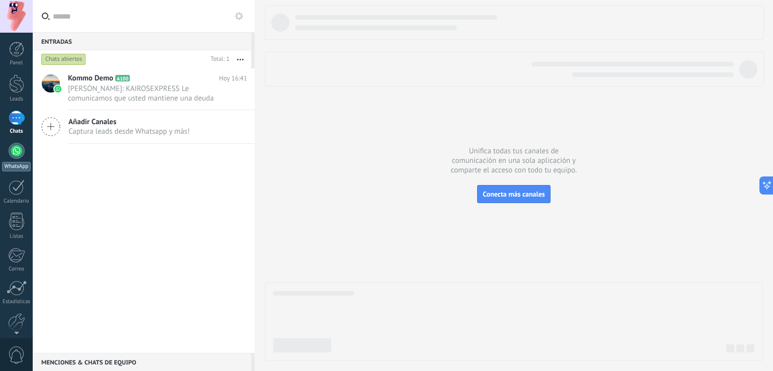
click at [16, 149] on div at bounding box center [17, 151] width 16 height 16
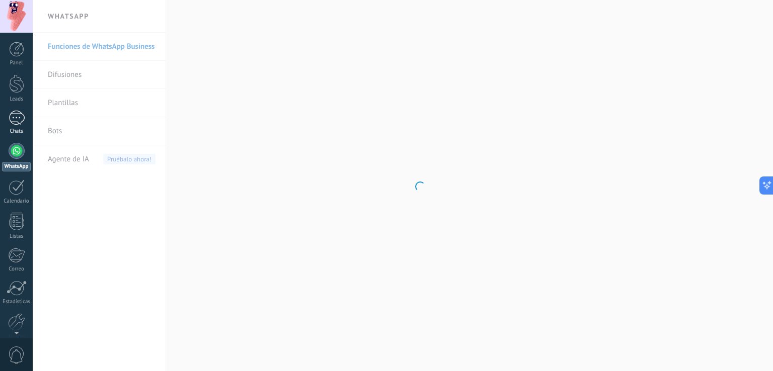
click at [17, 119] on div "1" at bounding box center [17, 118] width 16 height 15
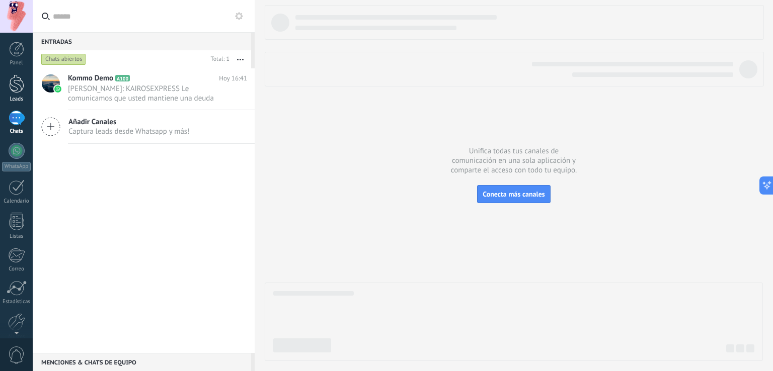
click at [18, 84] on div at bounding box center [16, 83] width 15 height 19
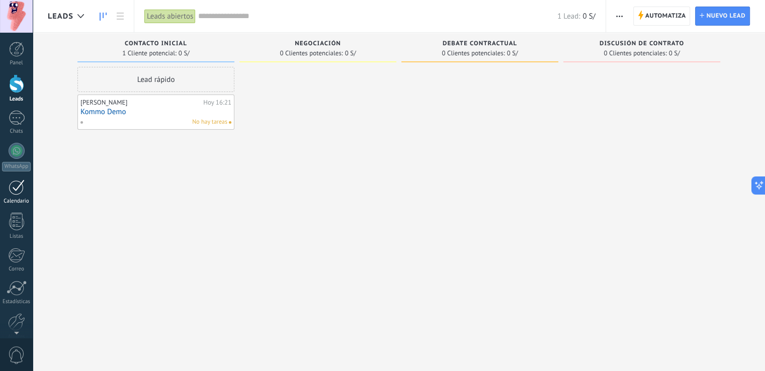
click at [18, 188] on div at bounding box center [17, 188] width 16 height 16
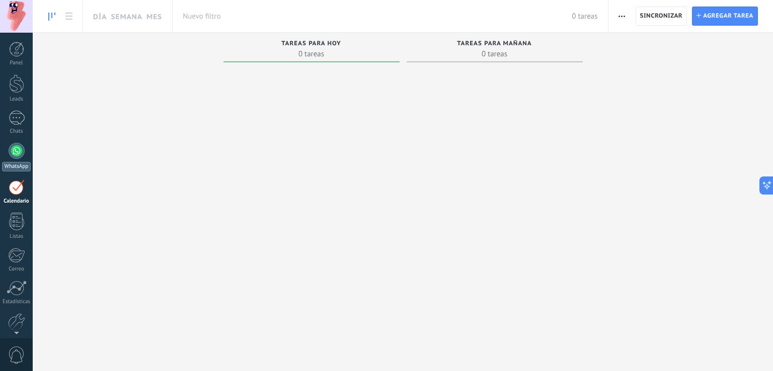
click at [19, 150] on div at bounding box center [17, 151] width 16 height 16
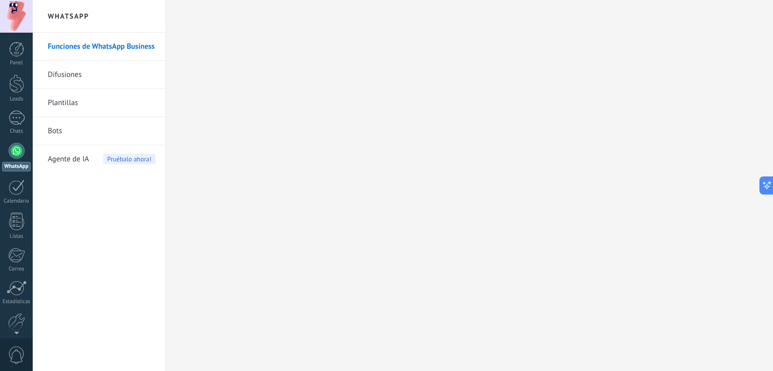
click at [61, 99] on link "Plantillas" at bounding box center [102, 103] width 108 height 28
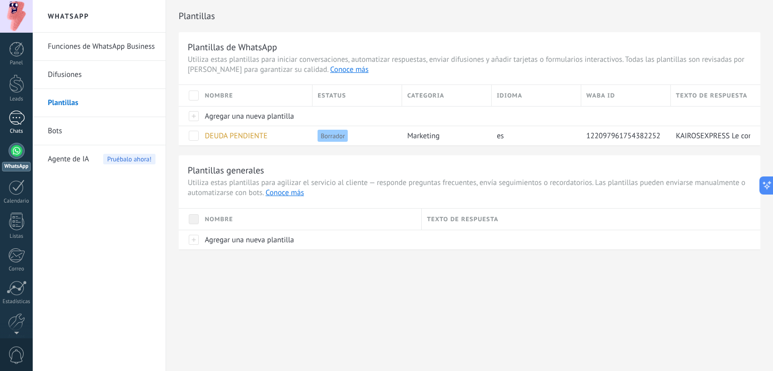
click at [20, 115] on div "1" at bounding box center [17, 118] width 16 height 15
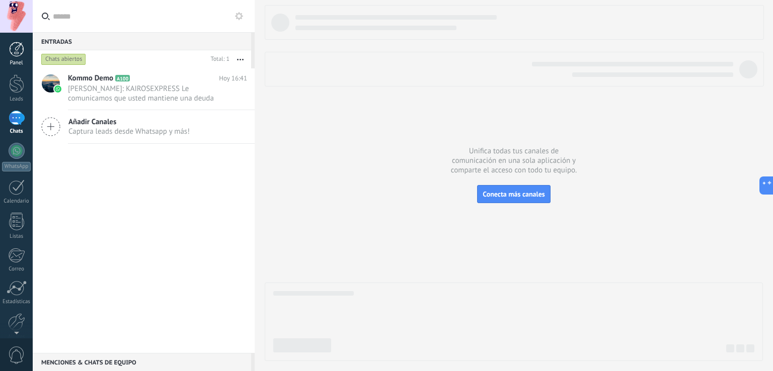
click at [15, 56] on div at bounding box center [16, 49] width 15 height 15
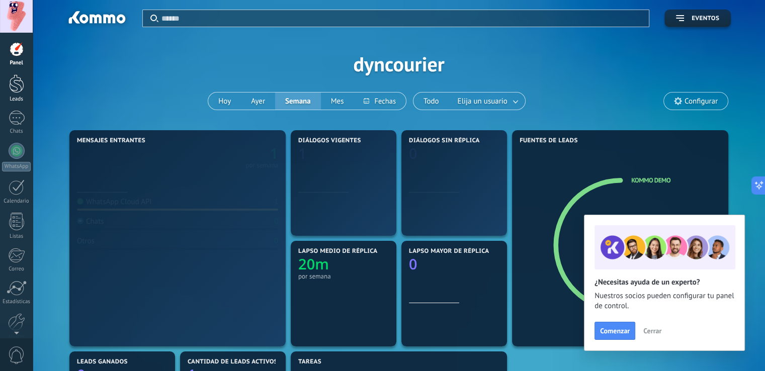
click at [14, 85] on div at bounding box center [16, 83] width 15 height 19
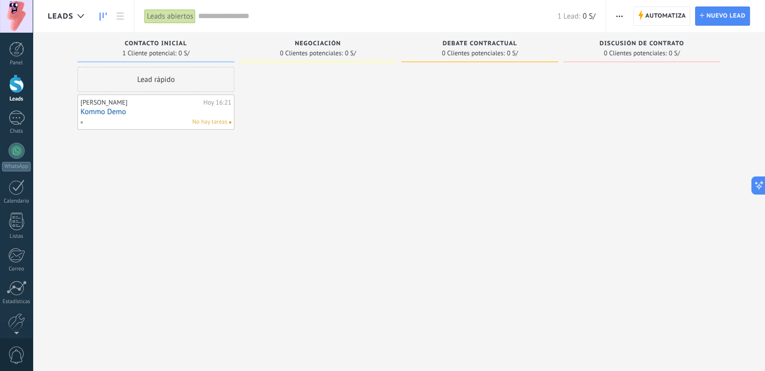
click at [98, 111] on link "Kommo Demo" at bounding box center [156, 112] width 151 height 9
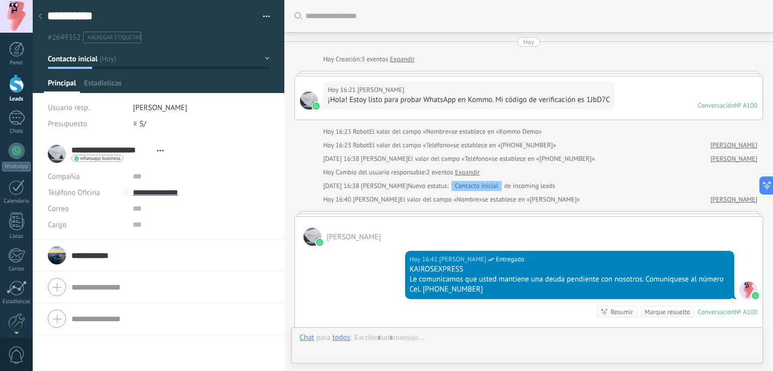
type textarea "**********"
click at [729, 160] on link "[PERSON_NAME]" at bounding box center [734, 159] width 47 height 10
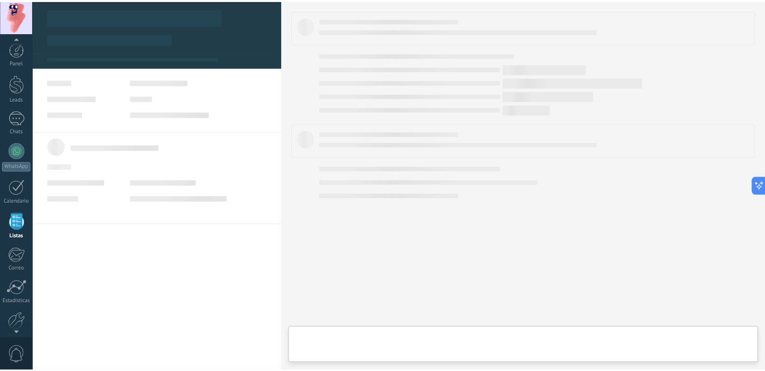
scroll to position [26, 0]
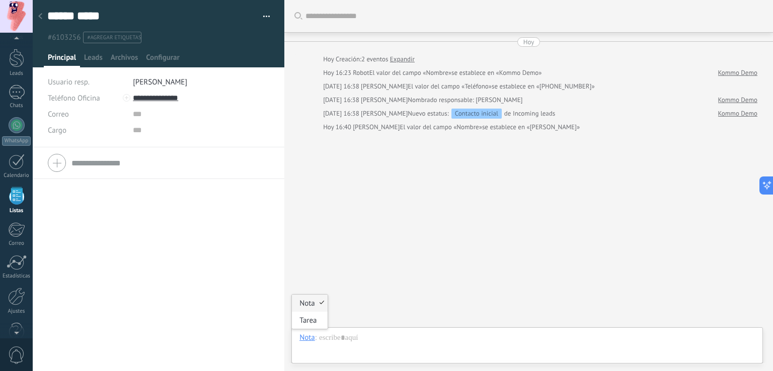
click at [307, 336] on div "Nota" at bounding box center [307, 337] width 16 height 9
click at [311, 320] on div "Tarea" at bounding box center [310, 320] width 36 height 17
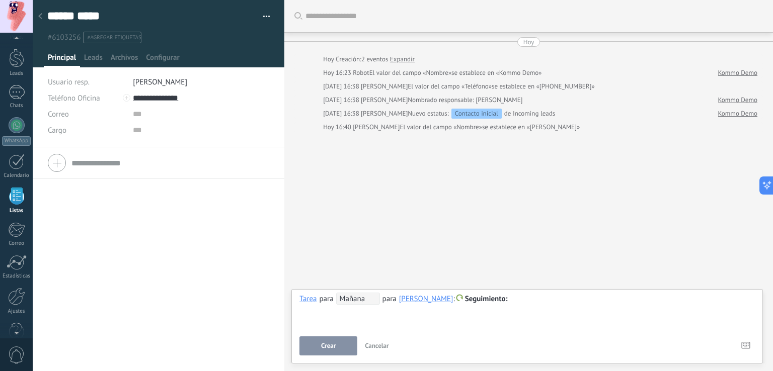
click at [377, 348] on span "Cancelar" at bounding box center [377, 346] width 24 height 9
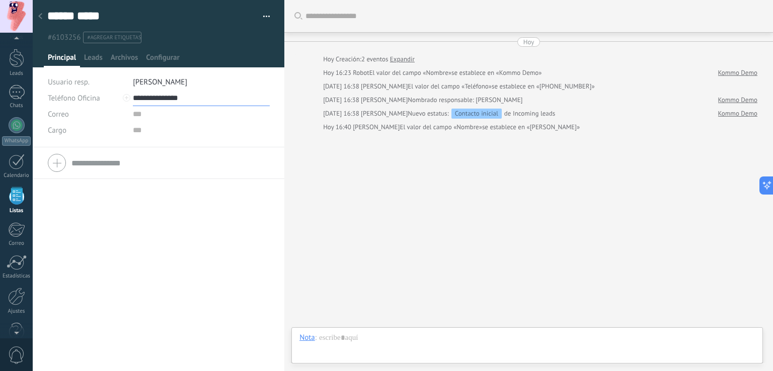
click at [174, 97] on input "**********" at bounding box center [201, 98] width 137 height 16
type input "**********"
click at [222, 125] on input "text" at bounding box center [201, 130] width 137 height 16
click at [298, 15] on icon at bounding box center [298, 16] width 8 height 8
click at [299, 16] on icon at bounding box center [298, 16] width 8 height 8
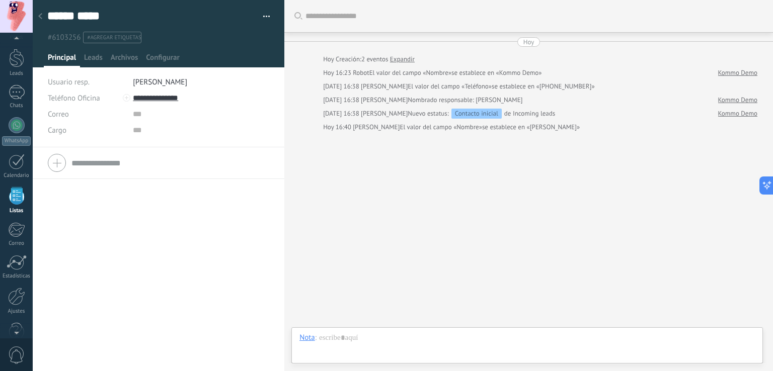
click at [316, 21] on div at bounding box center [533, 16] width 457 height 32
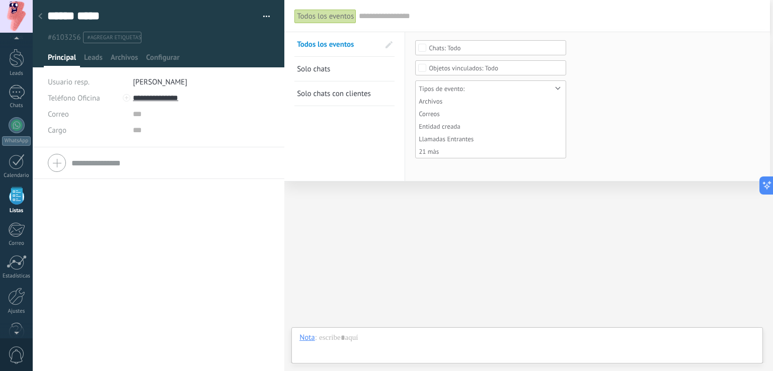
click at [561, 88] on span at bounding box center [563, 88] width 5 height 0
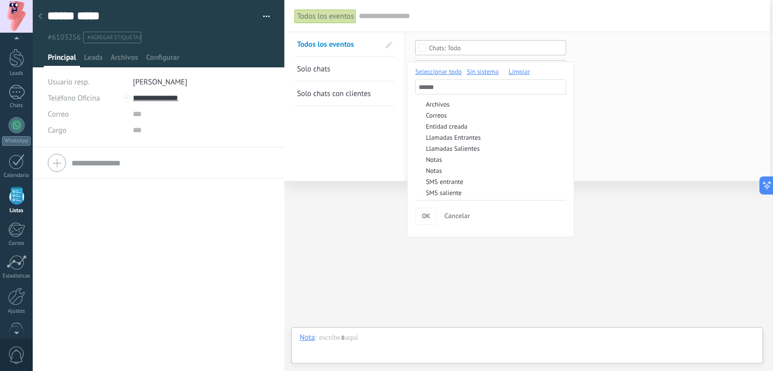
click at [454, 215] on span "Cancelar" at bounding box center [457, 215] width 26 height 9
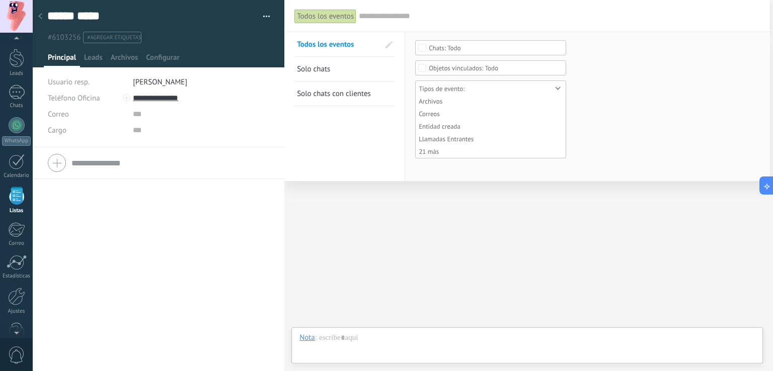
click at [634, 206] on div "Todos los eventos Buscar Todos los eventos Solo chats Solo chats con clientes G…" at bounding box center [527, 185] width 486 height 371
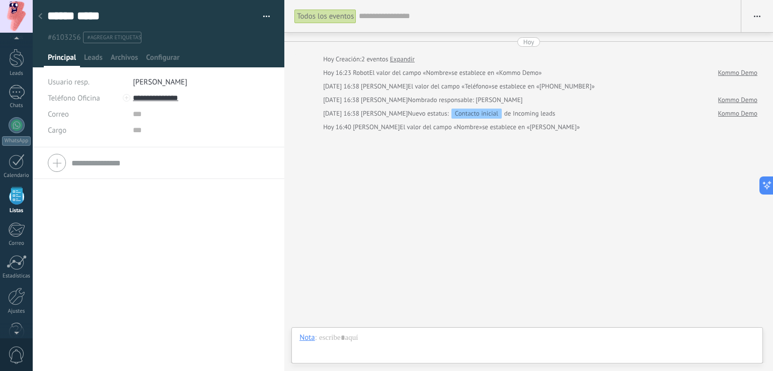
click at [264, 14] on button "button" at bounding box center [263, 16] width 15 height 15
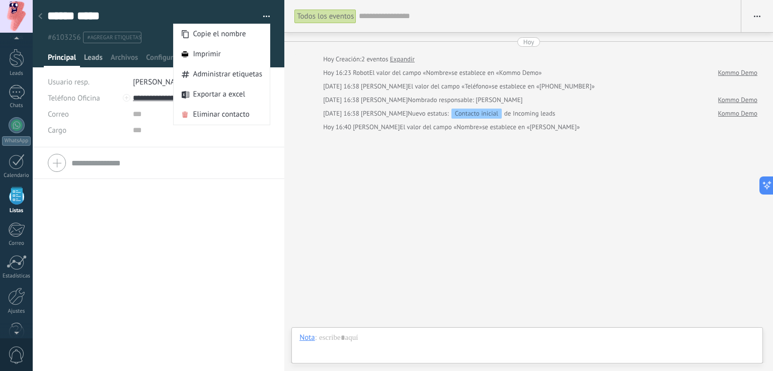
click at [87, 58] on span "Leads" at bounding box center [93, 60] width 19 height 15
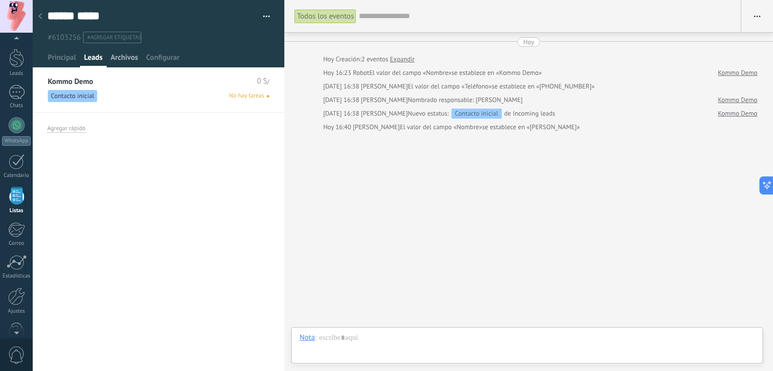
click at [119, 55] on span "Archivos" at bounding box center [124, 60] width 27 height 15
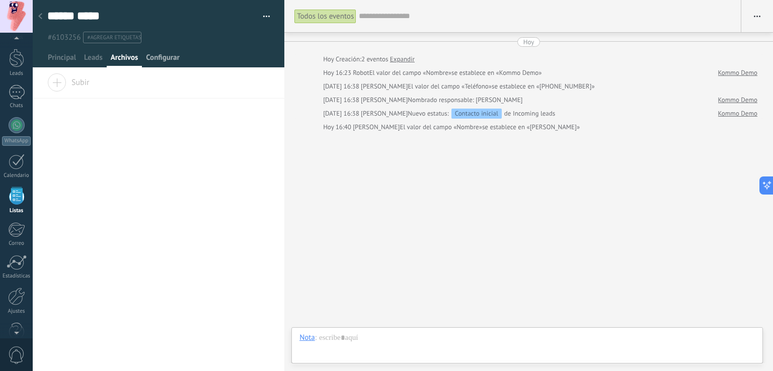
click at [150, 56] on span "Configurar" at bounding box center [162, 60] width 33 height 15
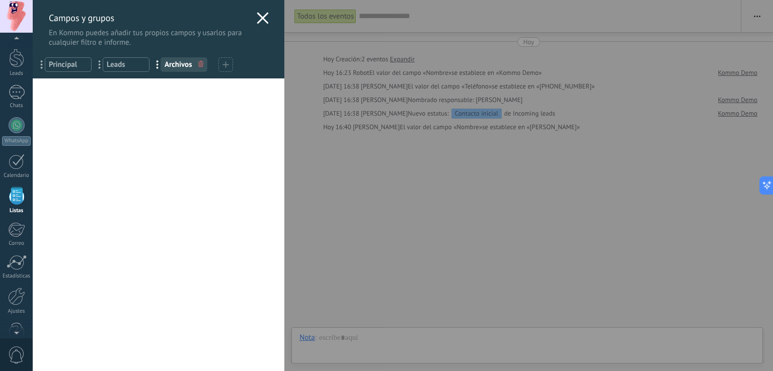
click at [260, 14] on icon at bounding box center [263, 18] width 12 height 12
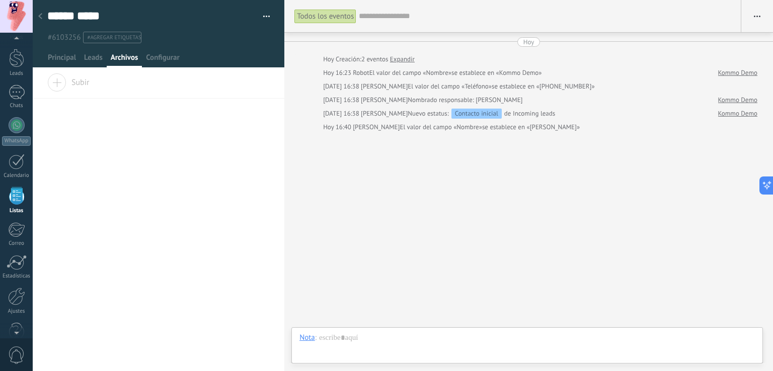
click at [40, 16] on use at bounding box center [40, 16] width 4 height 6
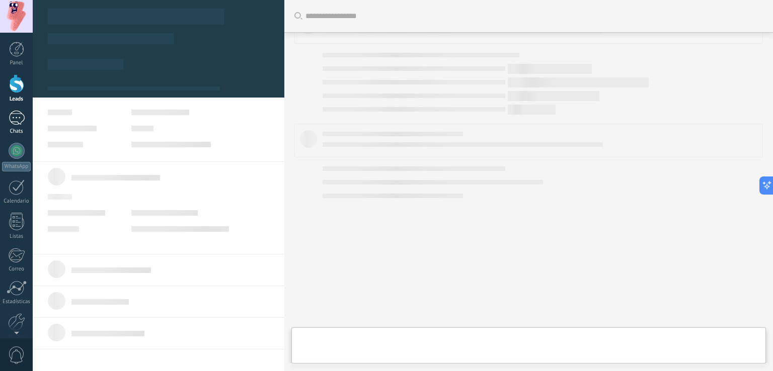
click at [16, 121] on div "1" at bounding box center [17, 118] width 16 height 15
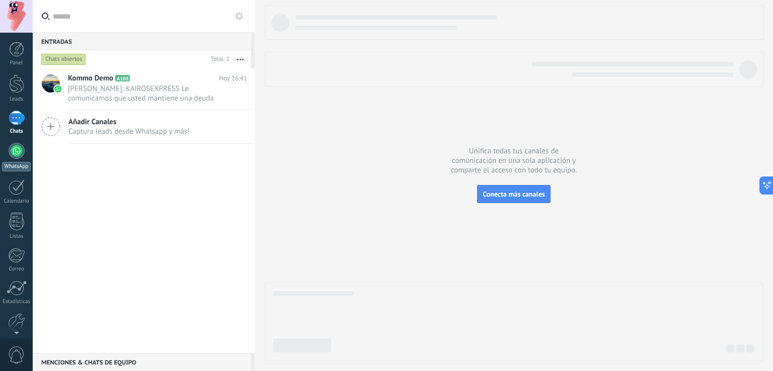
click at [16, 156] on div at bounding box center [17, 151] width 16 height 16
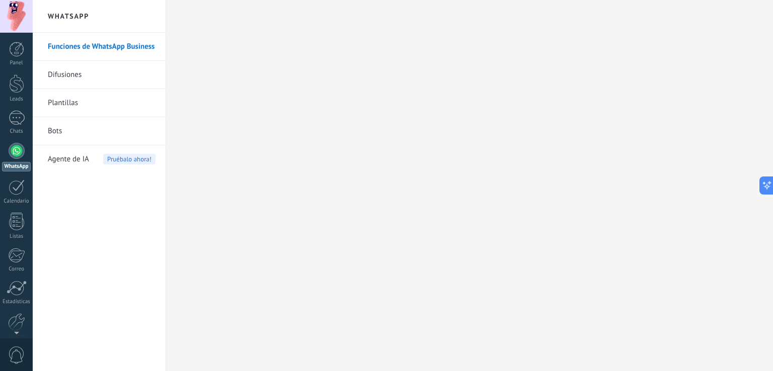
click at [68, 102] on link "Plantillas" at bounding box center [102, 103] width 108 height 28
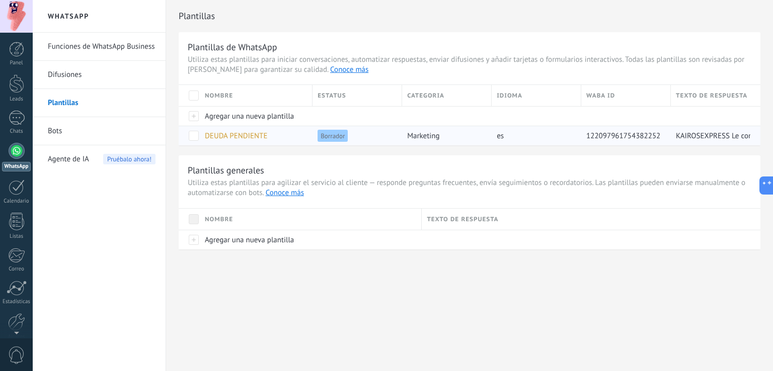
click at [236, 133] on span "DEUDA PENDIENTE" at bounding box center [236, 136] width 62 height 10
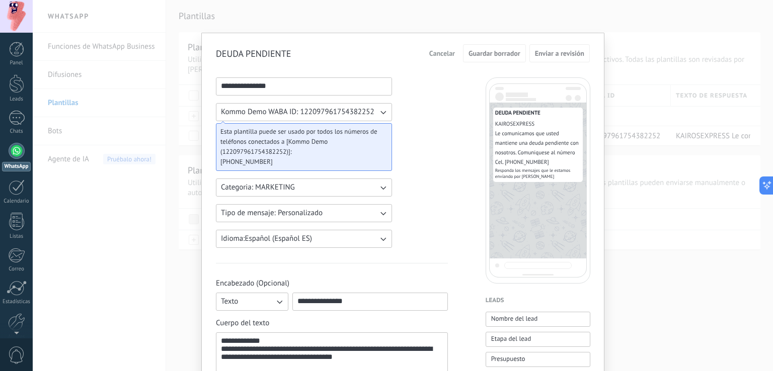
click at [382, 113] on icon "button" at bounding box center [383, 112] width 10 height 10
click at [380, 114] on li "Kommo Demo WABA ID: 122097961754382252" at bounding box center [301, 112] width 182 height 17
click at [441, 55] on span "Cancelar" at bounding box center [442, 53] width 26 height 7
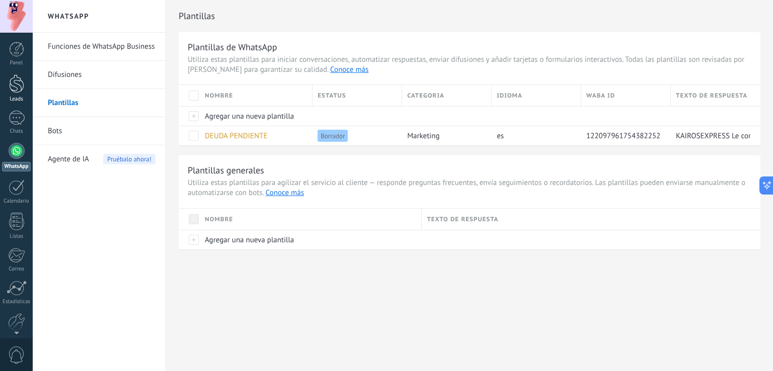
click at [22, 93] on link "Leads" at bounding box center [16, 88] width 33 height 28
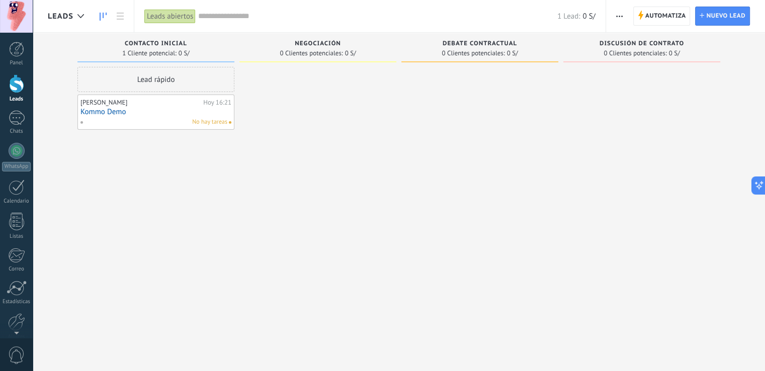
click at [189, 82] on div "Lead rápido" at bounding box center [155, 79] width 157 height 25
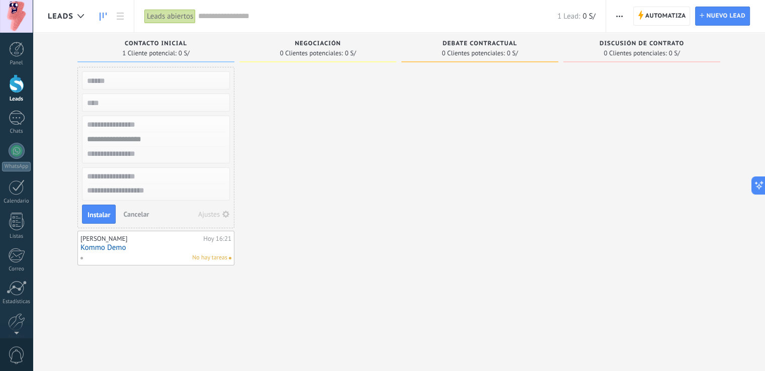
click at [103, 103] on input "numeric" at bounding box center [155, 103] width 147 height 14
drag, startPoint x: 104, startPoint y: 80, endPoint x: 96, endPoint y: 98, distance: 19.8
click at [105, 80] on input "text" at bounding box center [155, 80] width 147 height 14
click at [93, 99] on input "numeric" at bounding box center [155, 103] width 147 height 14
click at [105, 81] on input "text" at bounding box center [155, 80] width 147 height 14
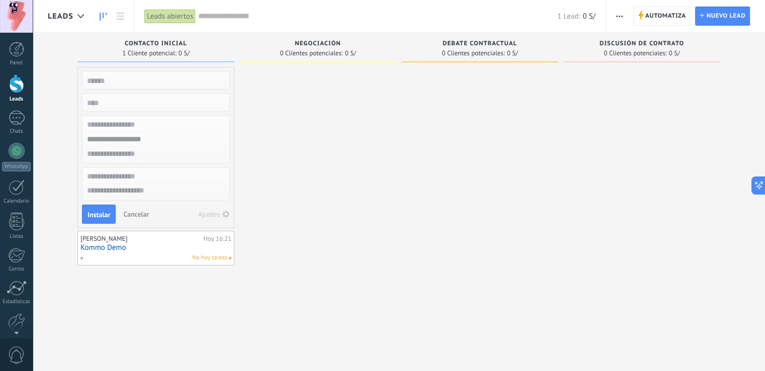
click at [156, 39] on div "Contacto inicial 1 Cliente potencial: 0 S/" at bounding box center [155, 48] width 157 height 30
click at [620, 15] on span "button" at bounding box center [619, 16] width 7 height 19
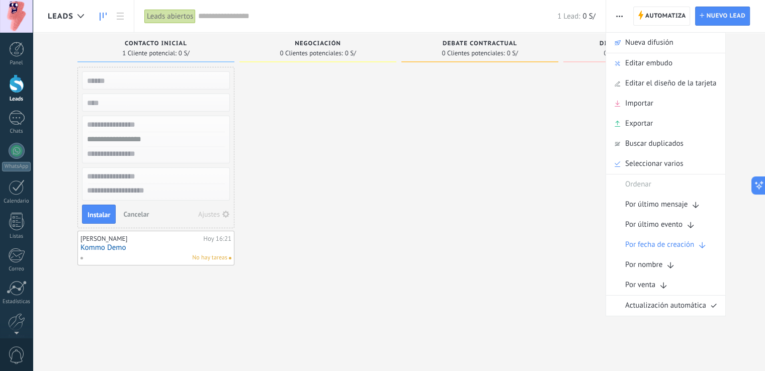
click at [569, 95] on div at bounding box center [642, 187] width 157 height 240
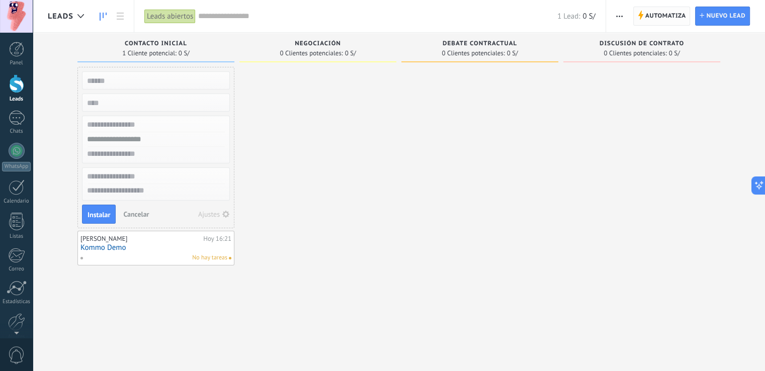
click at [650, 15] on span "Automatiza" at bounding box center [666, 16] width 41 height 18
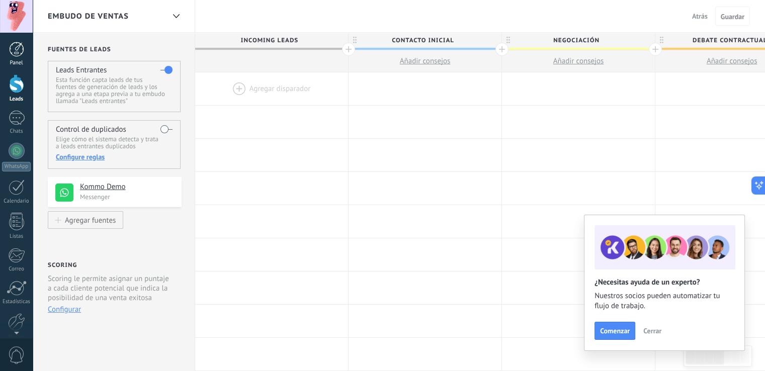
click at [17, 57] on link "Panel" at bounding box center [16, 54] width 33 height 25
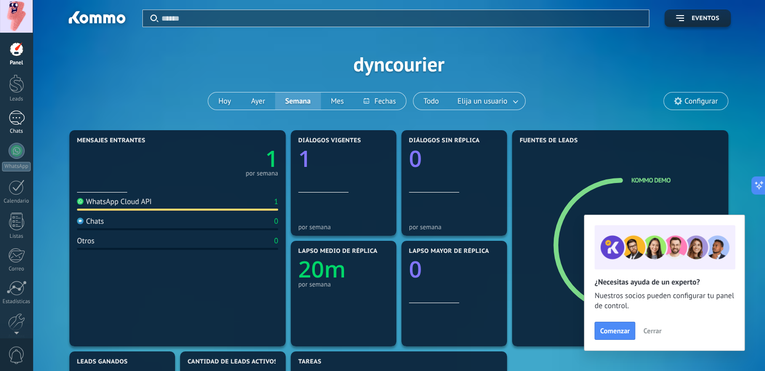
click at [27, 114] on link "1 Chats" at bounding box center [16, 123] width 33 height 24
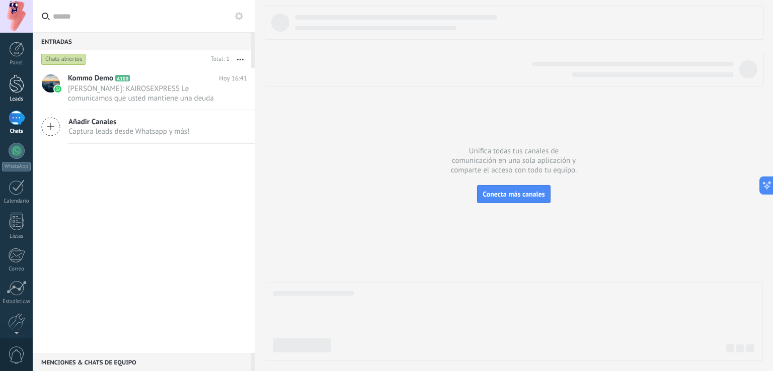
click at [20, 81] on div at bounding box center [16, 83] width 15 height 19
